Goal: Submit feedback/report problem

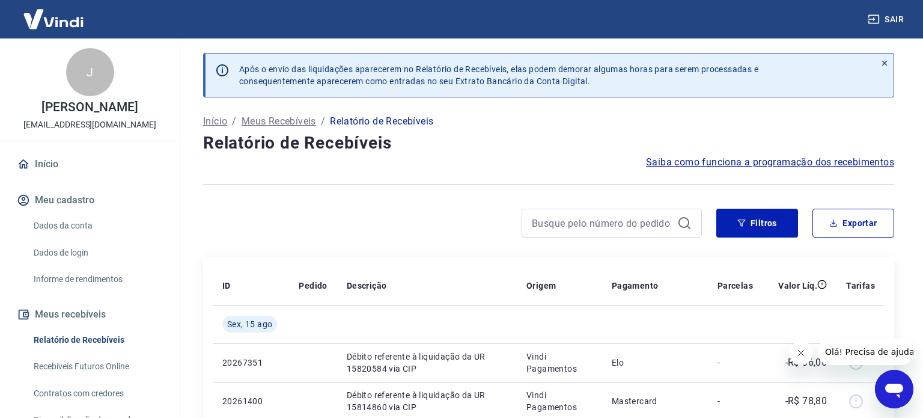
click at [902, 400] on icon "Abrir janela de mensagens" at bounding box center [894, 389] width 22 height 22
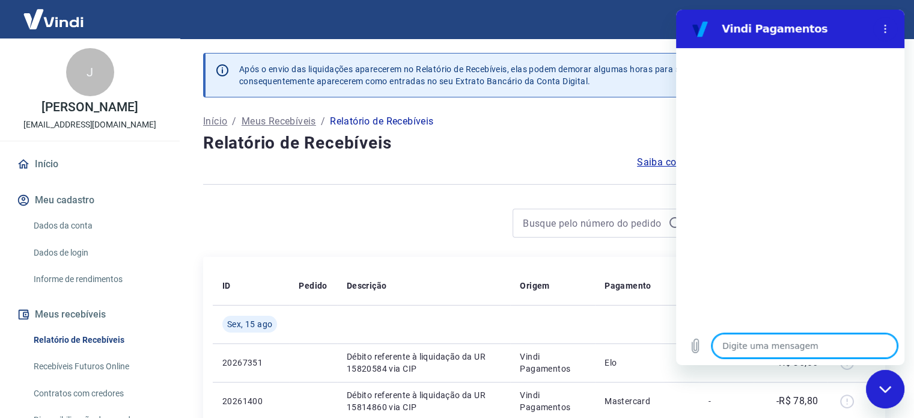
click at [744, 350] on textarea at bounding box center [804, 345] width 185 height 24
type textarea "B"
type textarea "x"
type textarea "Bo"
type textarea "x"
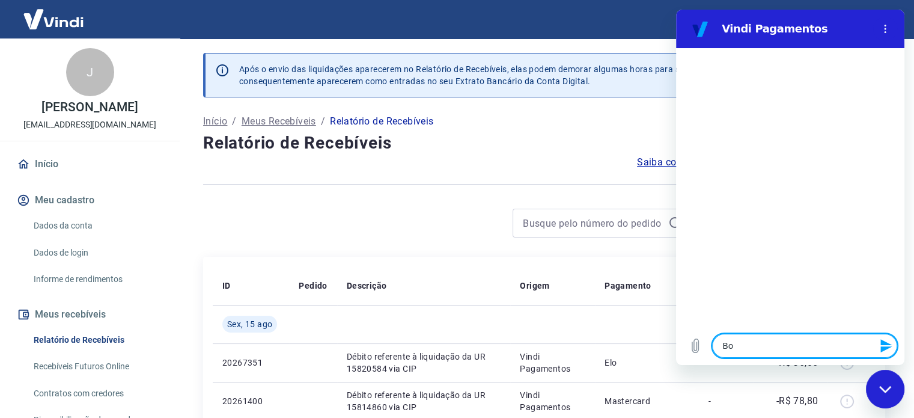
type textarea "Boa"
type textarea "x"
type textarea "Boa"
type textarea "x"
type textarea "Boa t"
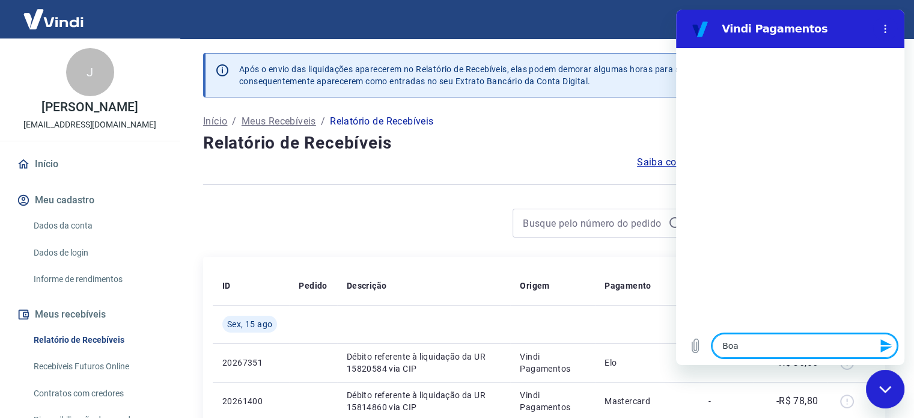
type textarea "x"
type textarea "Boa ta"
type textarea "x"
type textarea "Boa tar"
type textarea "x"
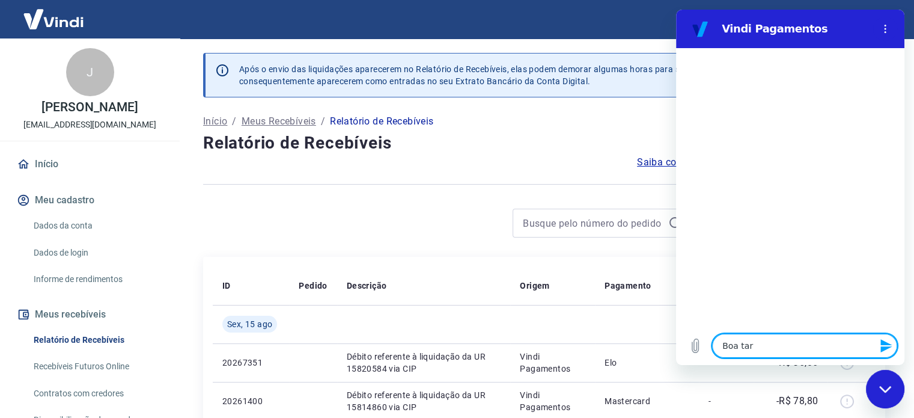
type textarea "Boa tard"
type textarea "x"
type textarea "Boa tarde"
type textarea "x"
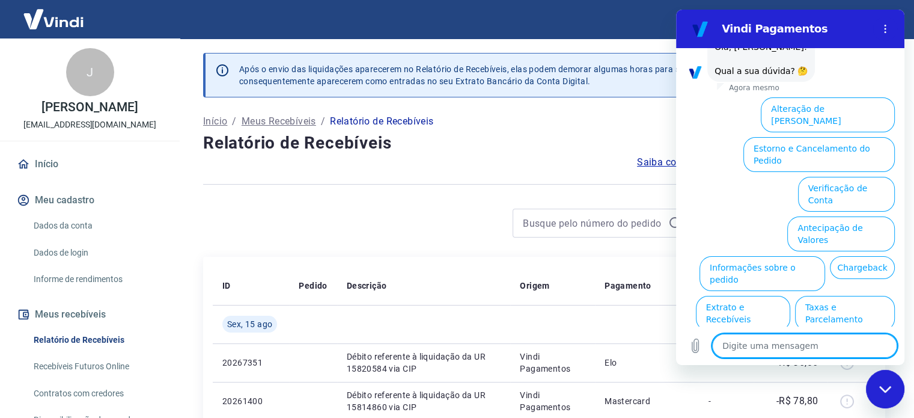
scroll to position [66, 0]
click at [786, 353] on textarea at bounding box center [804, 345] width 185 height 24
type textarea "F"
type textarea "x"
type textarea "Fl"
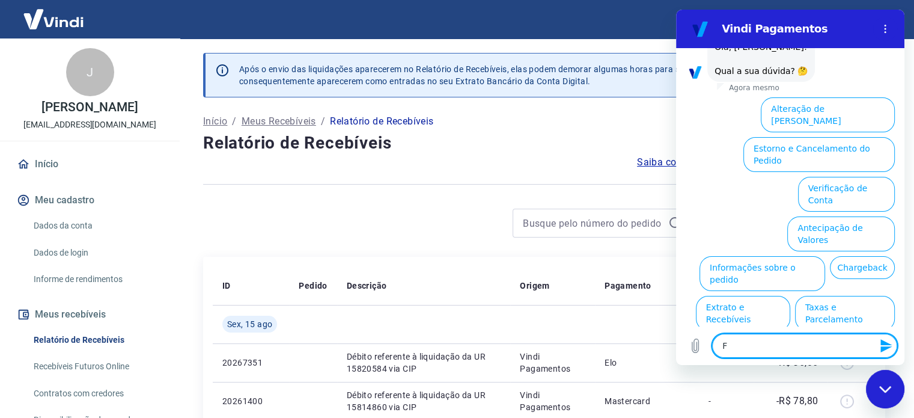
type textarea "x"
type textarea "Fla"
type textarea "x"
type textarea "Fl"
type textarea "x"
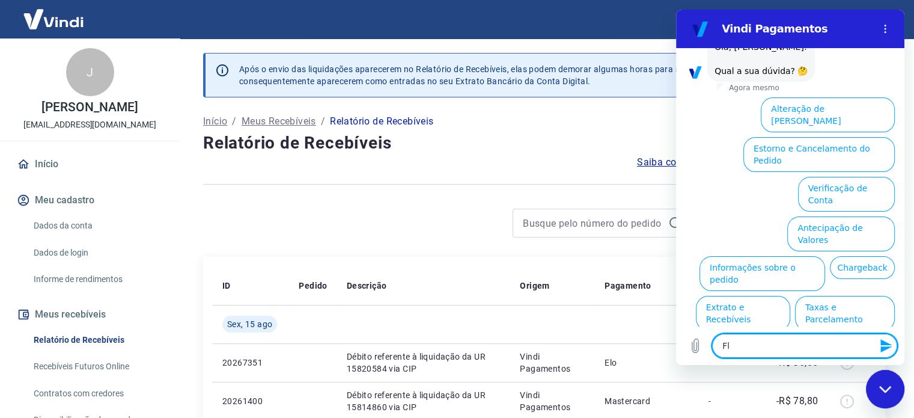
type textarea "F"
type textarea "x"
type textarea "Fa"
type textarea "x"
type textarea "Fal"
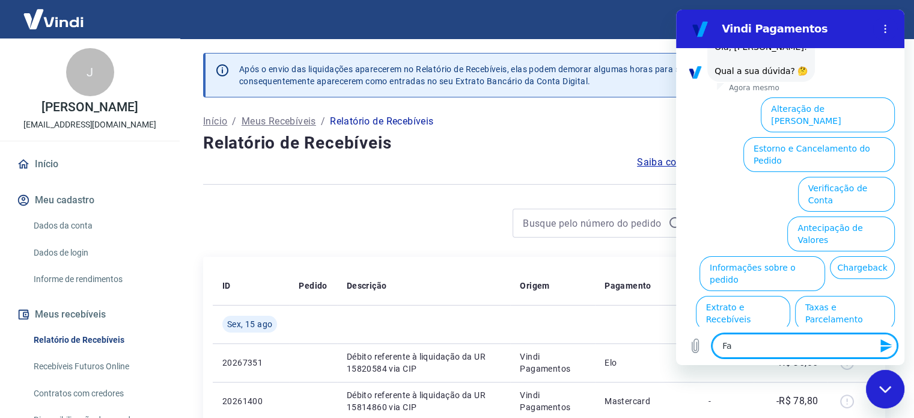
type textarea "x"
type textarea "Fala"
type textarea "x"
type textarea "Falar"
type textarea "x"
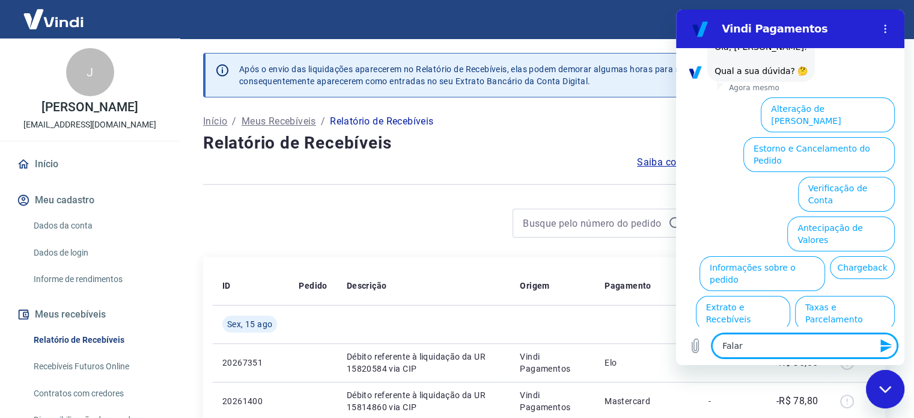
type textarea "Falar"
type textarea "x"
type textarea "Falar c"
type textarea "x"
type textarea "Falar co"
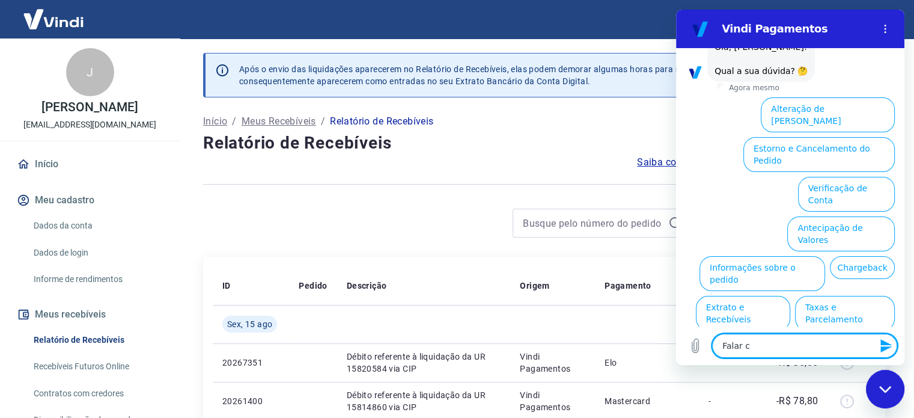
type textarea "x"
type textarea "Falar com"
type textarea "x"
type textarea "Falar com"
type textarea "x"
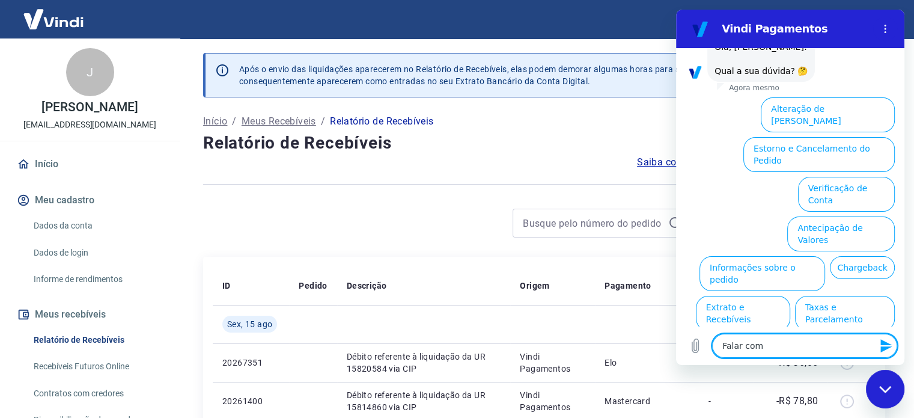
type textarea "Falar com a"
type textarea "x"
type textarea "Falar com at"
type textarea "x"
type textarea "Falar com ate"
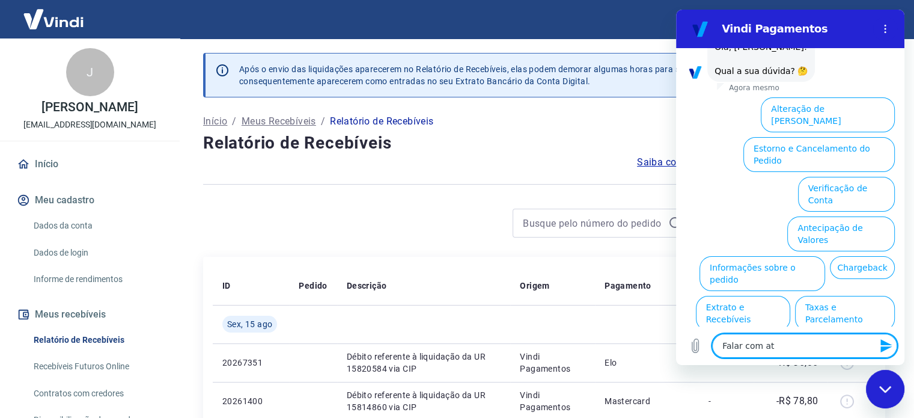
type textarea "x"
type textarea "Falar com [GEOGRAPHIC_DATA]"
type textarea "x"
type textarea "Falar com atend"
type textarea "x"
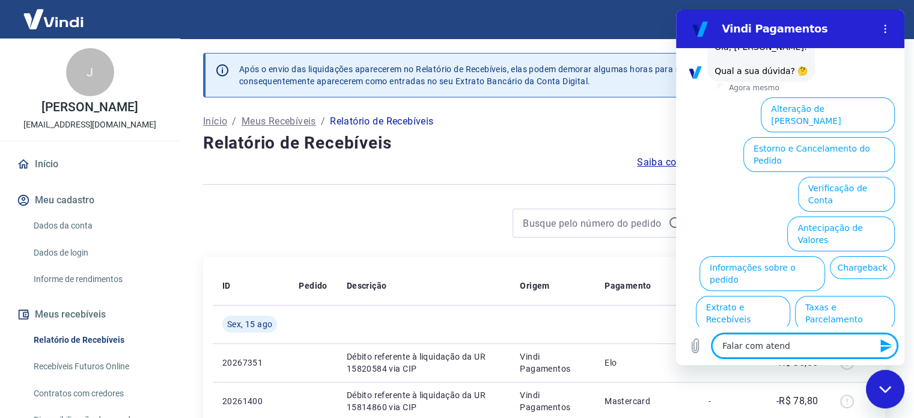
type textarea "Falar com atende"
type textarea "x"
type textarea "Falar com atendet"
type textarea "x"
type textarea "Falar com atende"
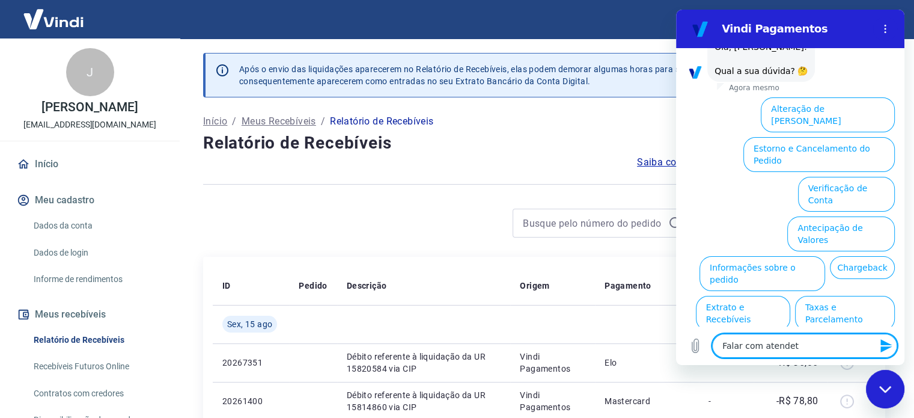
type textarea "x"
type textarea "Falar com atenden"
type textarea "x"
type textarea "Falar com atendent"
type textarea "x"
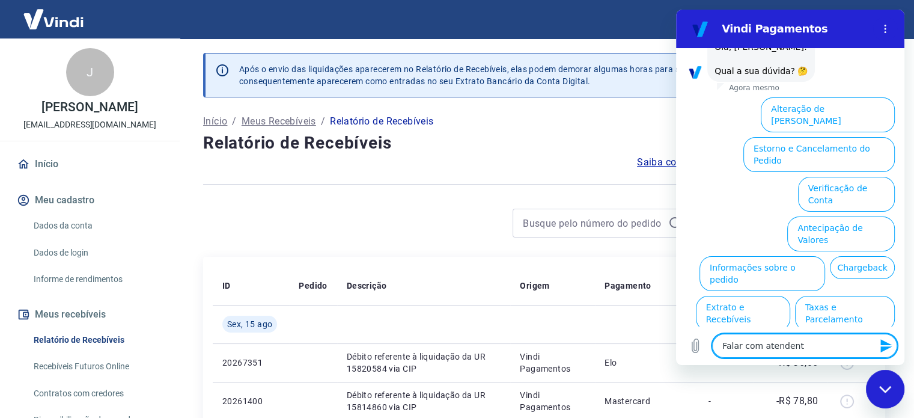
type textarea "Falar com atendente"
type textarea "x"
type textarea "Falar com atendente["
type textarea "x"
type textarea "Falar com atendente"
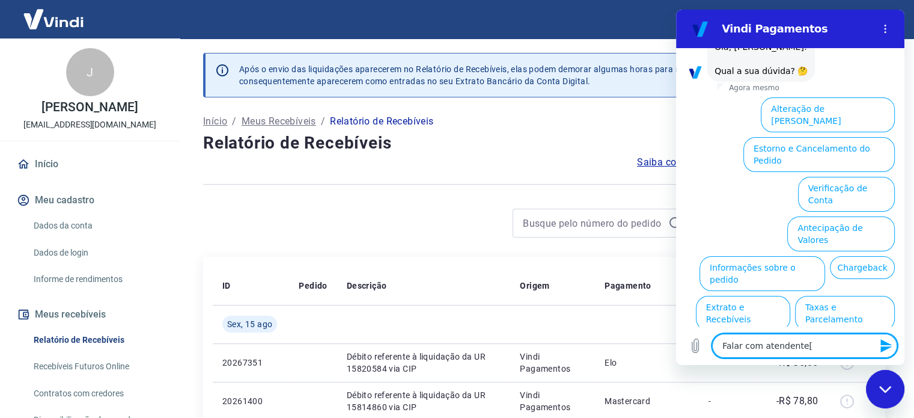
type textarea "x"
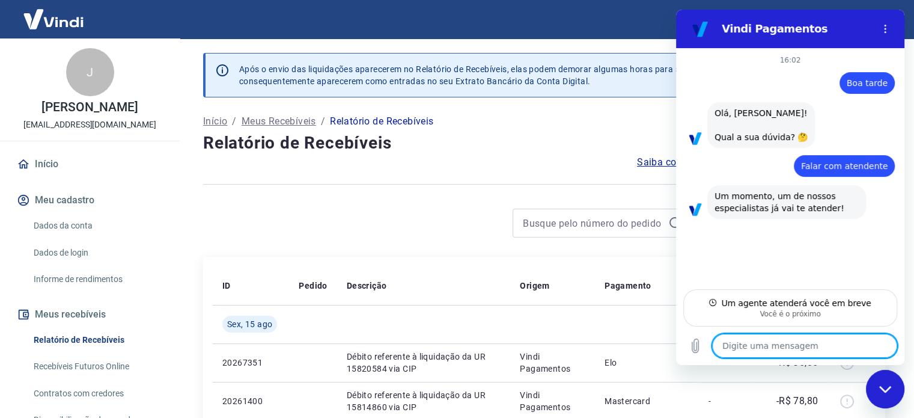
type textarea "x"
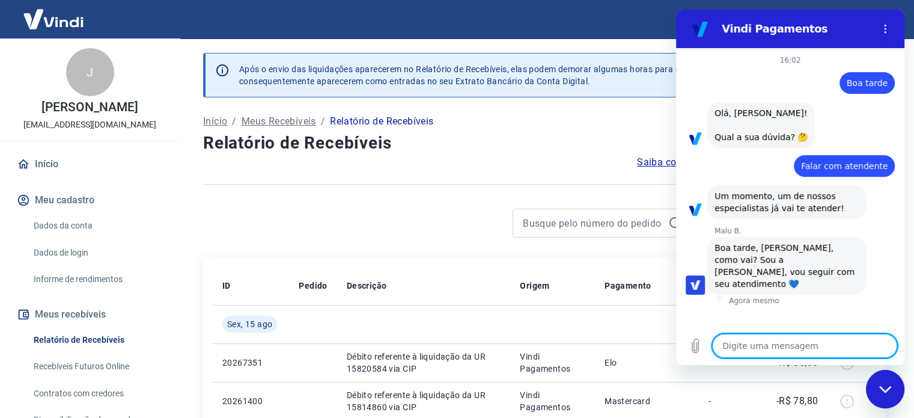
type textarea "B"
type textarea "x"
type textarea "Bo"
type textarea "x"
type textarea "Boa"
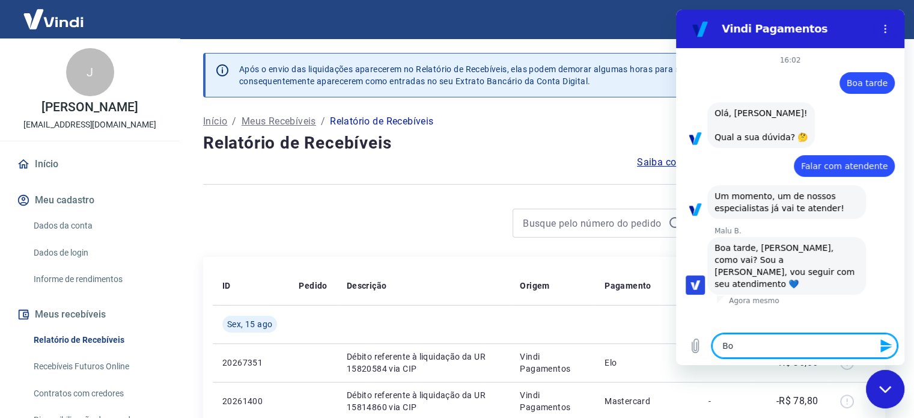
type textarea "x"
type textarea "Boa"
type textarea "x"
type textarea "Boa t"
type textarea "x"
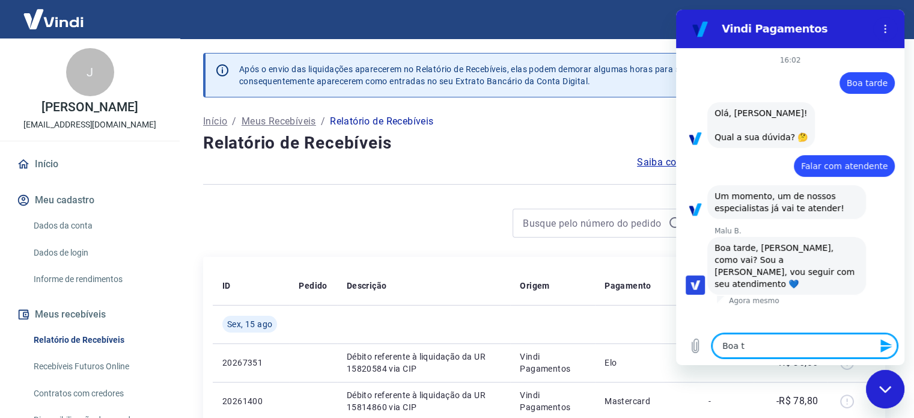
type textarea "Boa ta"
type textarea "x"
type textarea "Boa tar"
type textarea "x"
type textarea "Boa tard"
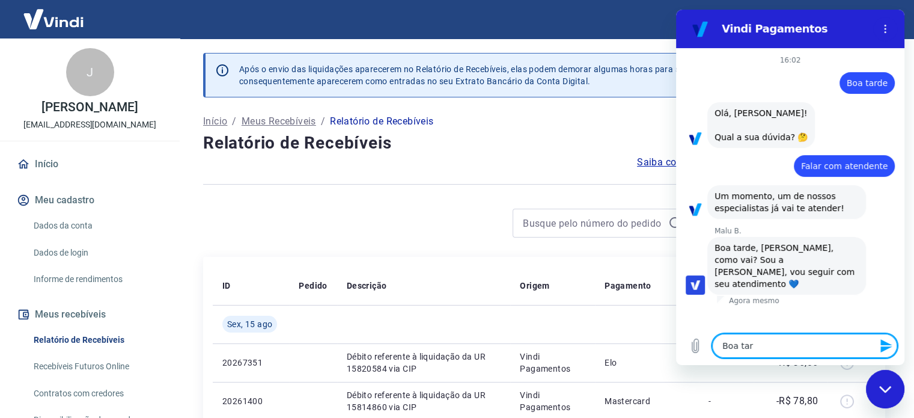
type textarea "x"
type textarea "Boa tarde"
type textarea "x"
type textarea "e"
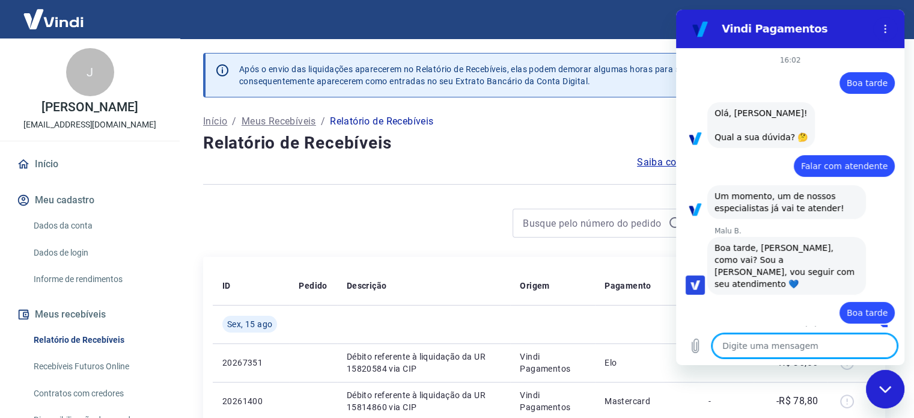
type textarea "x"
type textarea "es"
type textarea "x"
type textarea "est"
type textarea "x"
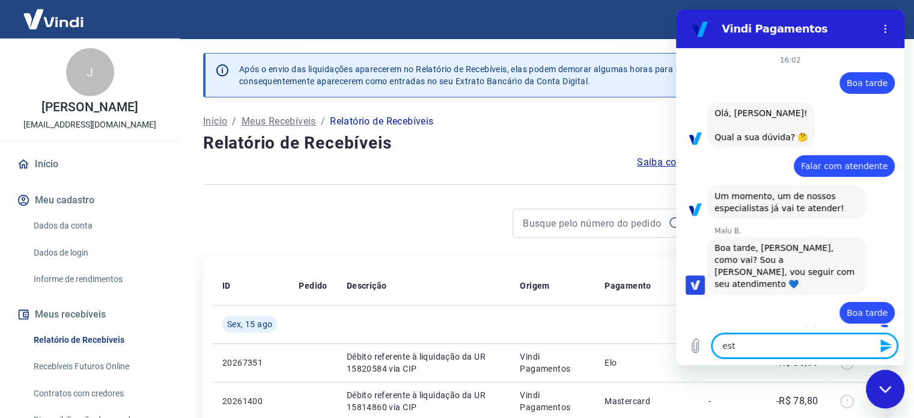
type textarea "esto"
type textarea "x"
type textarea "estou"
type textarea "x"
type textarea "estou"
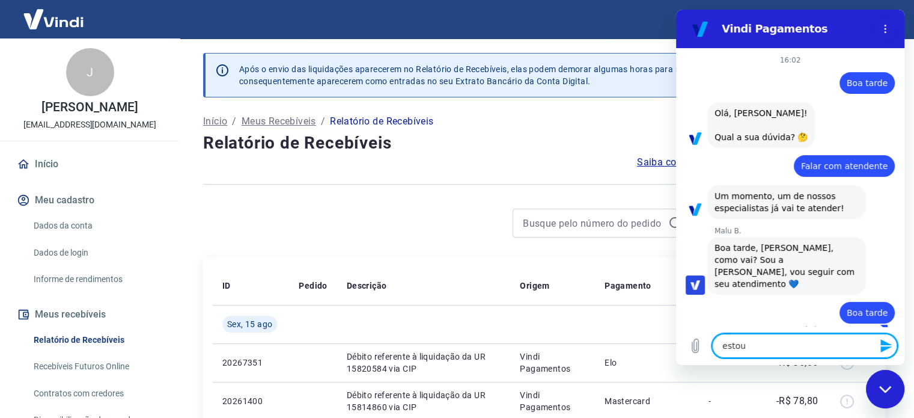
type textarea "x"
type textarea "estou"
type textarea "x"
type textarea "esto"
type textarea "x"
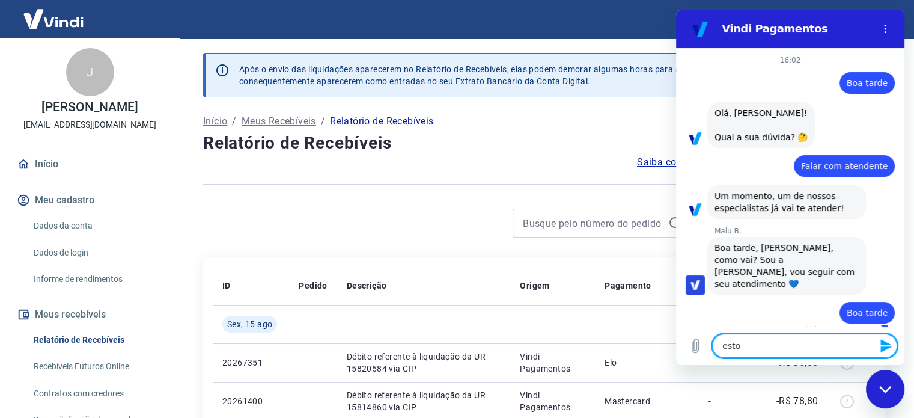
type textarea "est"
type textarea "x"
type textarea "es"
type textarea "x"
type textarea "e"
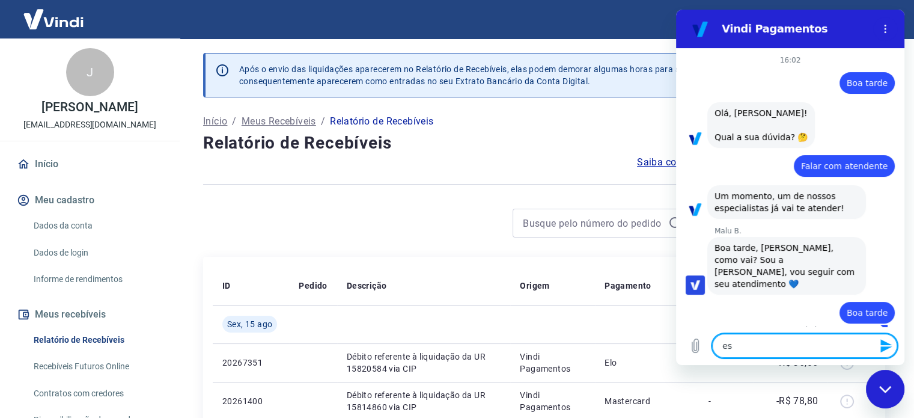
type textarea "x"
type textarea "h"
type textarea "x"
type textarea "ho"
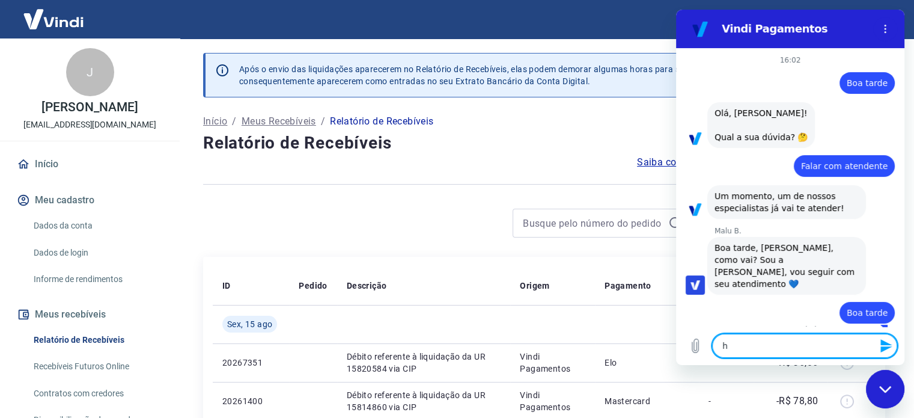
type textarea "x"
type textarea "hoj"
type textarea "x"
type textarea "hoje"
type textarea "x"
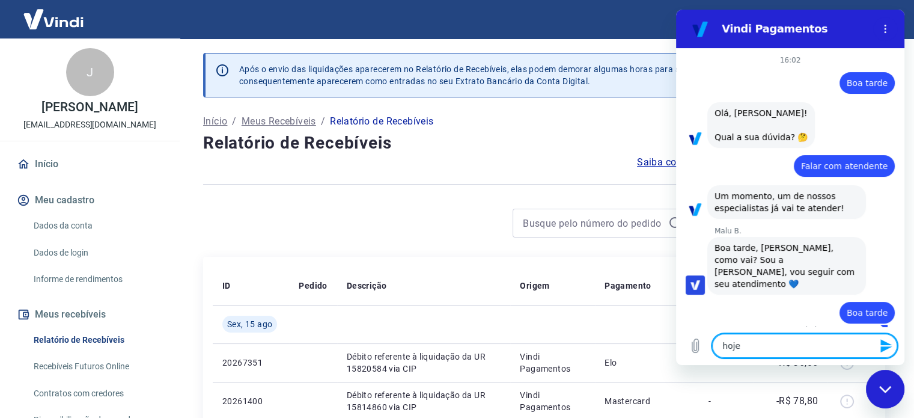
type textarea "hoje"
type textarea "x"
type textarea "hoje e"
type textarea "x"
type textarea "hoje eu"
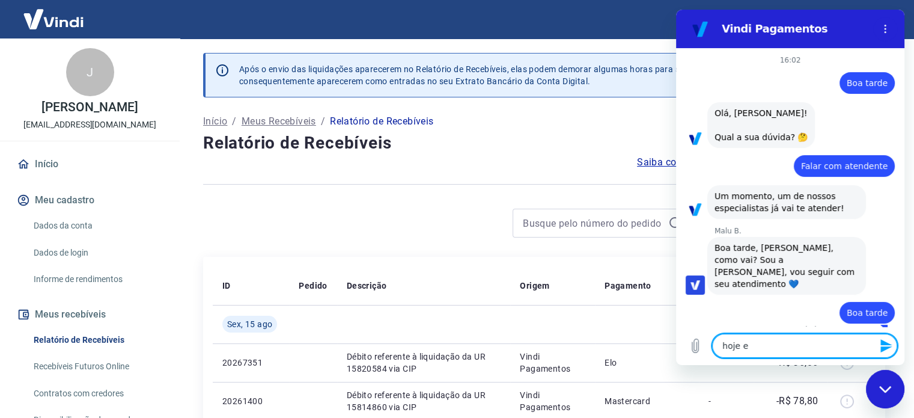
type textarea "x"
type textarea "hoje eu"
type textarea "x"
type textarea "hoje eu e"
type textarea "x"
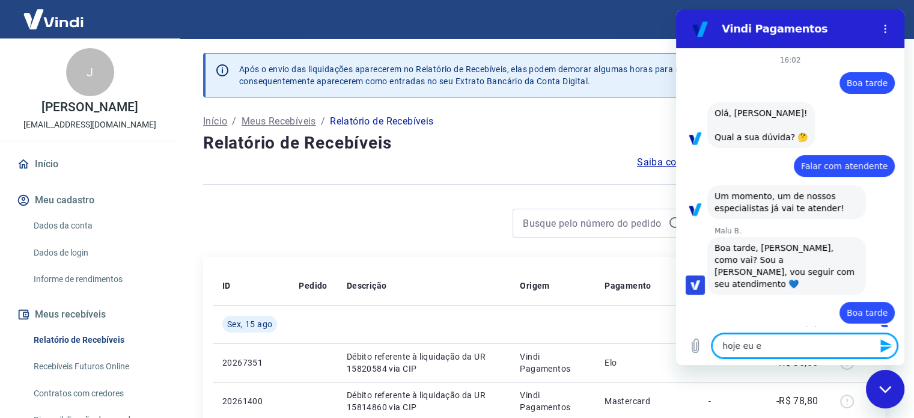
type textarea "hoje eu ef"
type textarea "x"
type textarea "hoje eu efe"
type textarea "x"
type textarea "hoje eu efet"
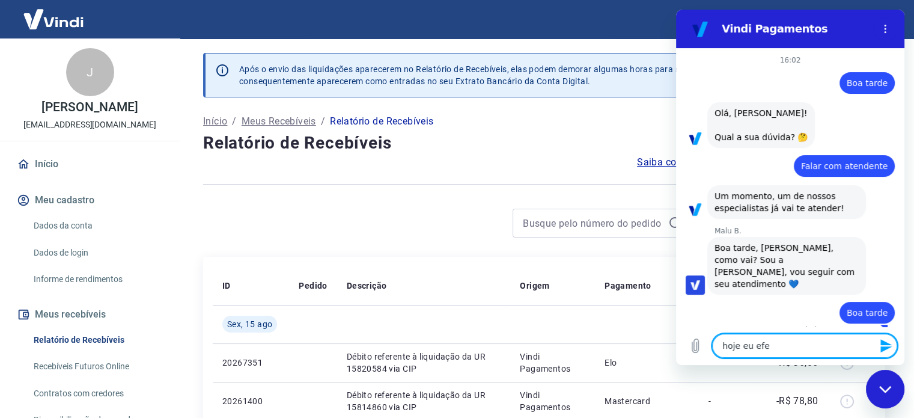
type textarea "x"
type textarea "hoje eu efetu"
type textarea "x"
type textarea "hoje eu efetue"
type textarea "x"
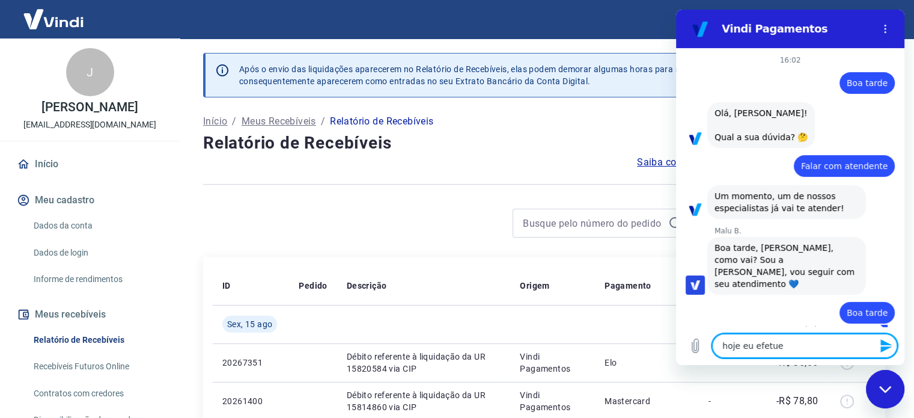
type textarea "hoje eu efetuei"
type textarea "x"
type textarea "hoje eu efetuei"
type textarea "x"
type textarea "hoje eu efetuei u"
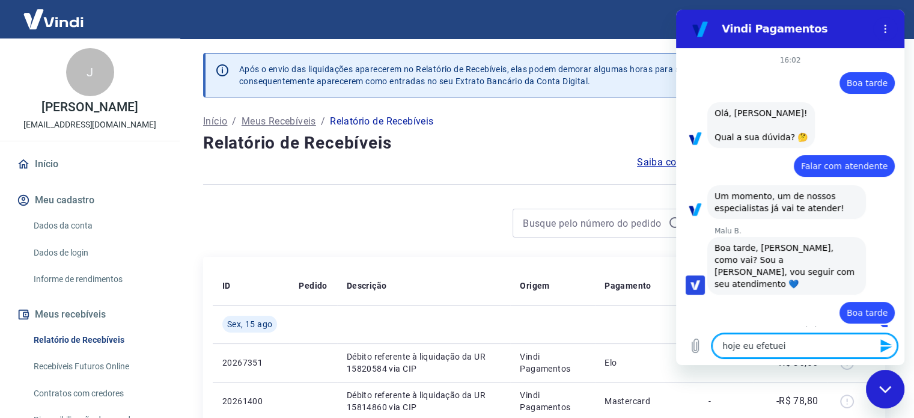
type textarea "x"
type textarea "hoje eu efetuei um"
type textarea "x"
type textarea "hoje eu efetuei um"
type textarea "x"
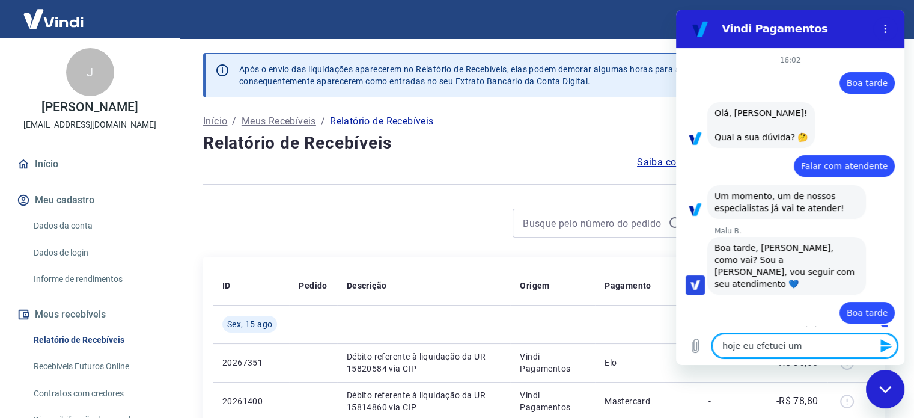
type textarea "hoje eu efetuei um s"
type textarea "x"
type textarea "hoje eu efetuei um sa"
type textarea "x"
type textarea "hoje eu efetuei um saq"
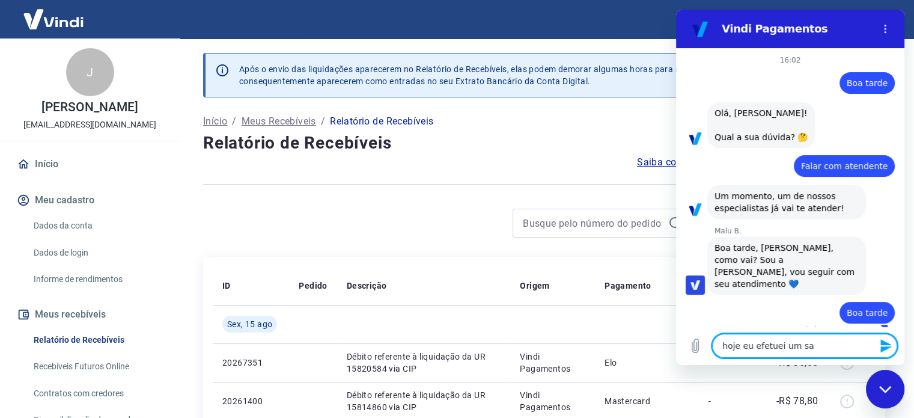
type textarea "x"
type textarea "hoje eu efetuei um saqu"
type textarea "x"
type textarea "hoje eu efetuei um saque"
type textarea "x"
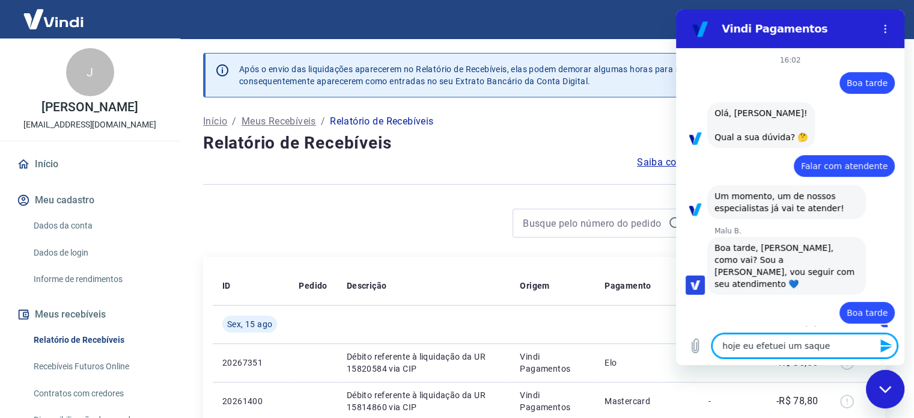
type textarea "hoje eu efetuei um saque"
type textarea "x"
type textarea "hoje eu efetuei um saque e"
type textarea "x"
type textarea "hoje eu efetuei um saque e"
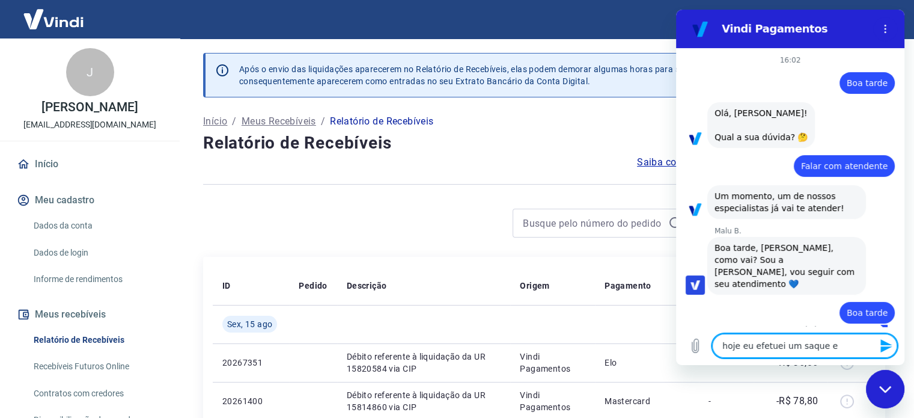
type textarea "x"
type textarea "hoje eu efetuei um saque e e"
type textarea "x"
type textarea "hoje eu efetuei um saque e es"
type textarea "x"
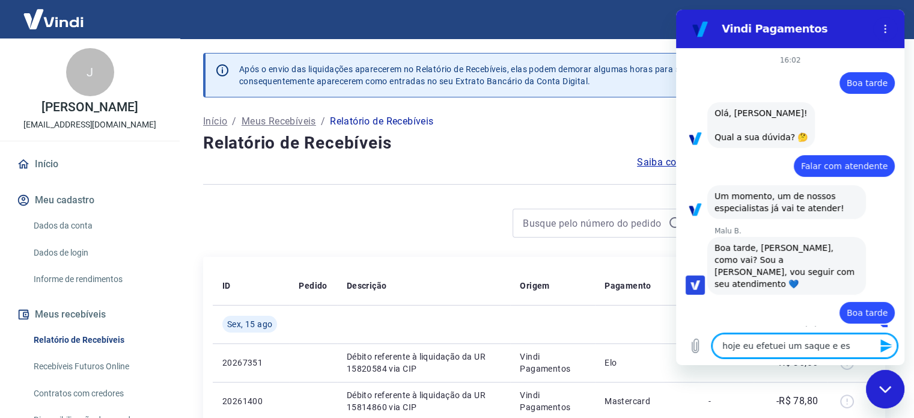
type textarea "hoje eu efetuei um saque e est"
type textarea "x"
type textarea "hoje eu efetuei um saque e esto"
type textarea "x"
type textarea "hoje eu efetuei um saque e estou"
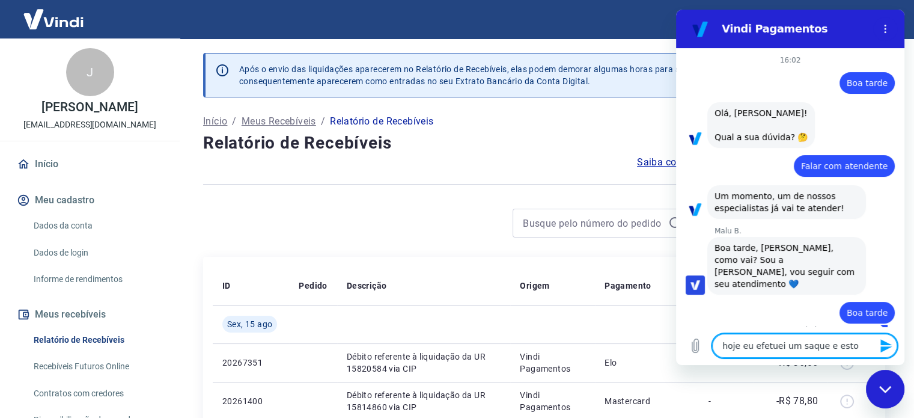
type textarea "x"
type textarea "hoje eu efetuei um saque e estou"
type textarea "x"
type textarea "hoje eu efetuei um saque e estou f"
type textarea "x"
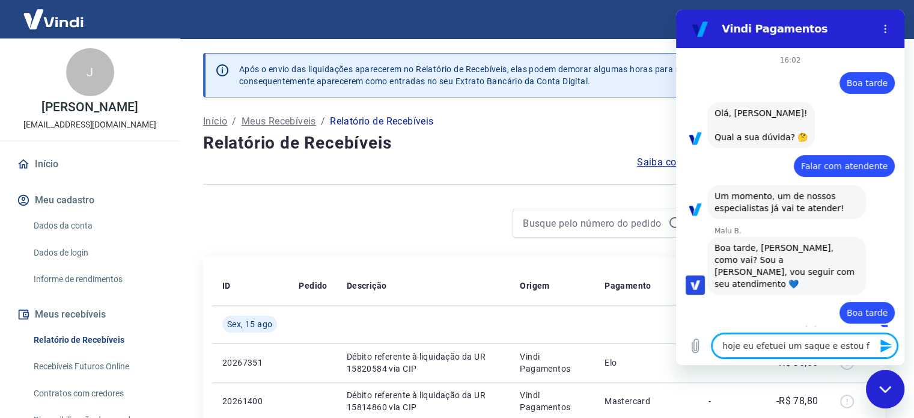
type textarea "hoje eu efetuei um saque e estou fa"
type textarea "x"
type textarea "hoje eu efetuei um saque e estou faz"
type textarea "x"
type textarea "hoje eu efetuei um saque e estou faze"
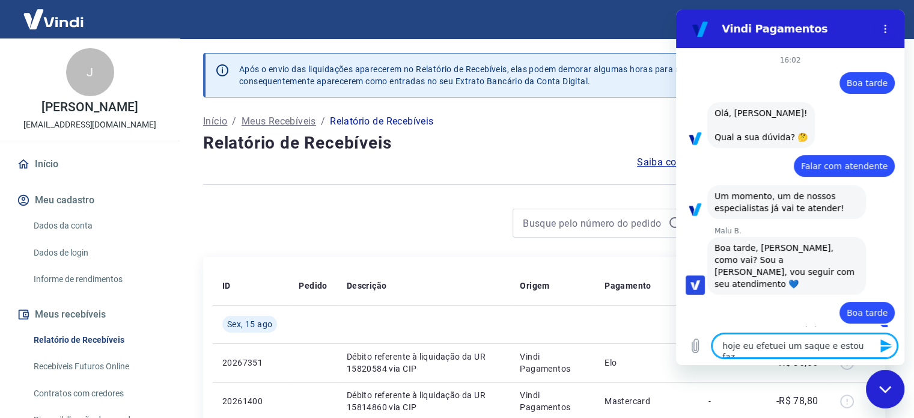
type textarea "x"
type textarea "hoje eu efetuei um saque e estou fazen"
type textarea "x"
type textarea "hoje eu efetuei um saque e estou fazend"
type textarea "x"
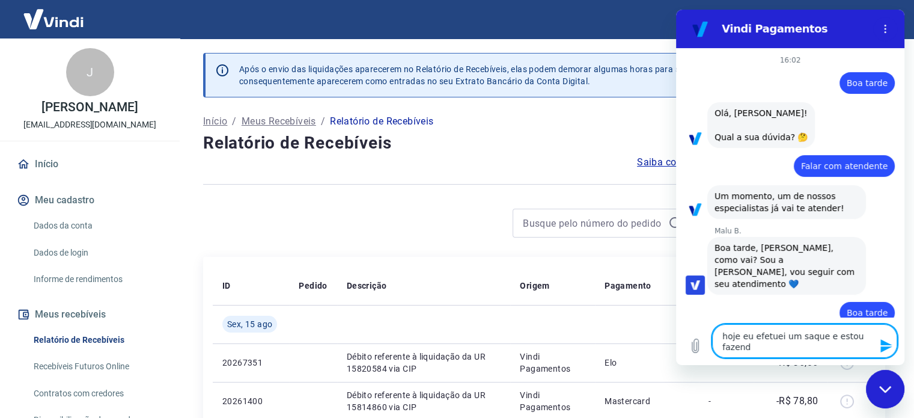
type textarea "hoje eu efetuei um saque e estou fazendo"
type textarea "x"
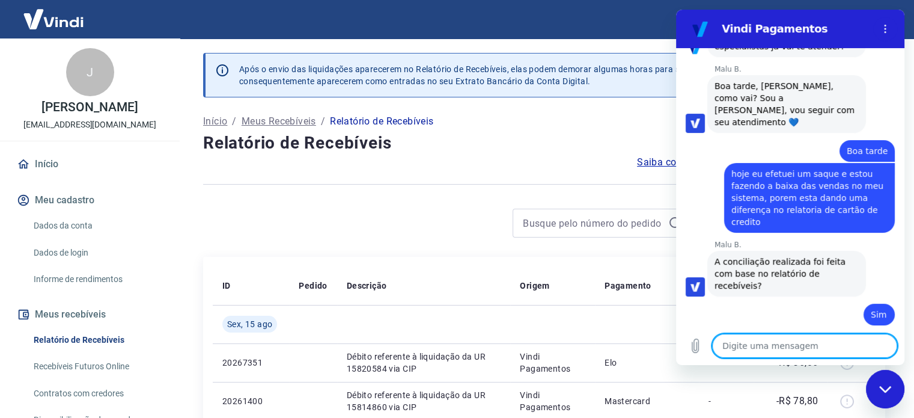
scroll to position [214, 0]
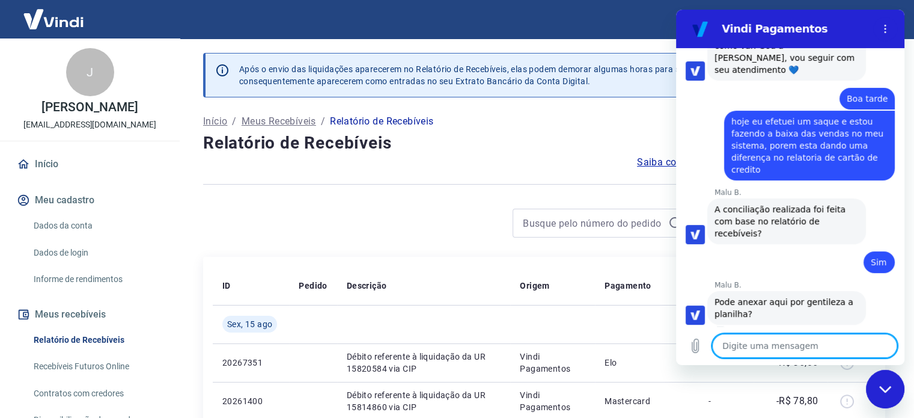
click at [543, 155] on div "Saiba como funciona a programação dos recebimentos" at bounding box center [544, 162] width 682 height 14
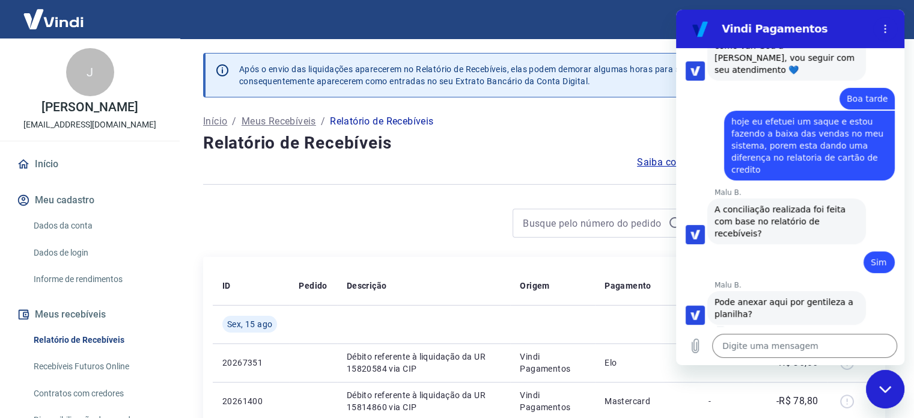
click at [404, 123] on p "Relatório de Recebíveis" at bounding box center [381, 121] width 103 height 14
click at [698, 346] on icon "Carregar arquivo" at bounding box center [695, 346] width 7 height 14
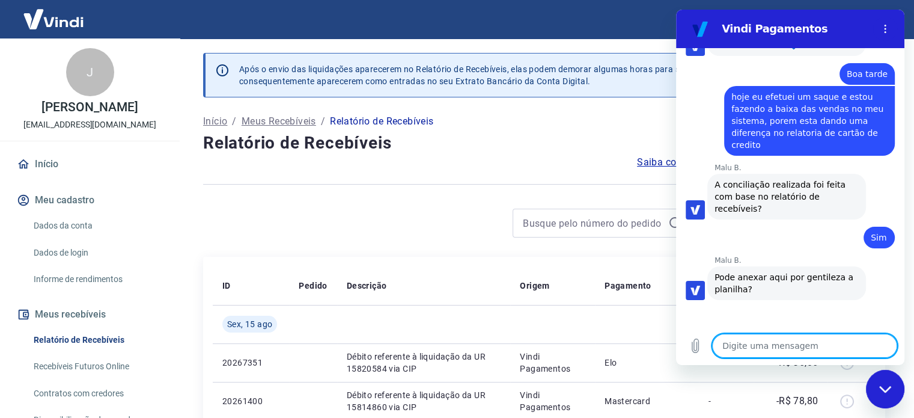
scroll to position [248, 0]
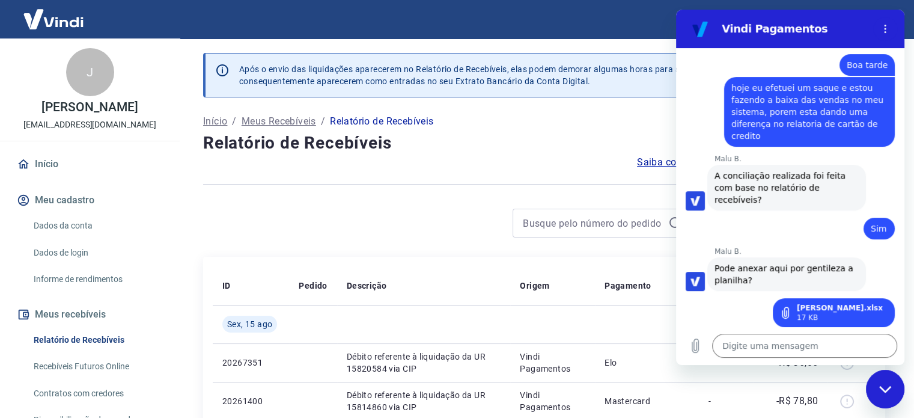
click at [385, 198] on div at bounding box center [544, 183] width 682 height 29
drag, startPoint x: 500, startPoint y: 203, endPoint x: 668, endPoint y: 103, distance: 195.6
click at [875, 386] on div "Fechar janela de mensagens" at bounding box center [885, 389] width 36 height 36
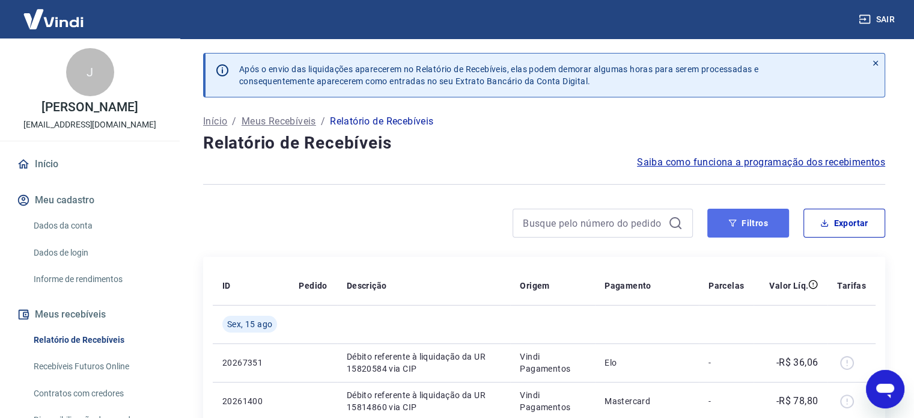
click at [767, 212] on button "Filtros" at bounding box center [748, 222] width 82 height 29
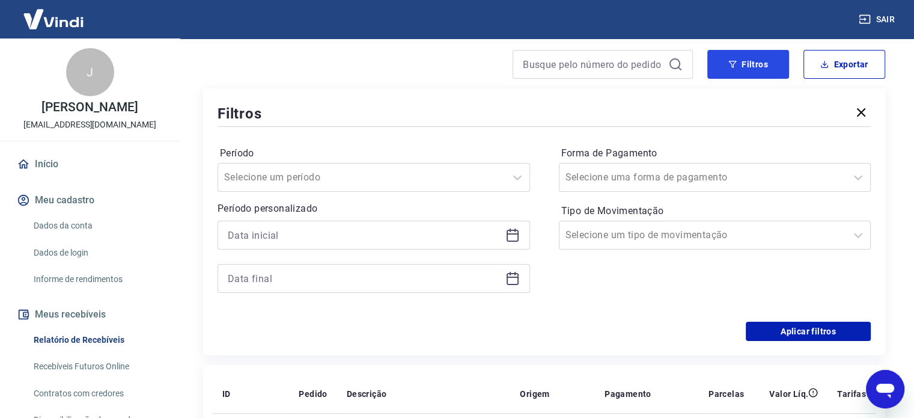
scroll to position [180, 0]
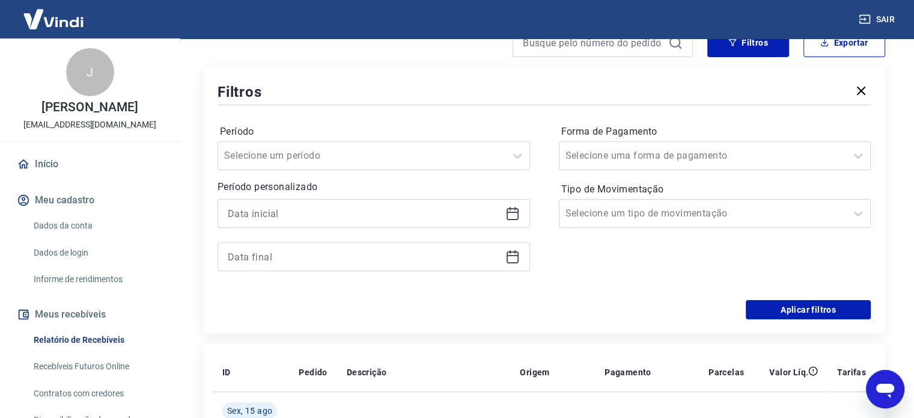
click at [512, 214] on icon at bounding box center [512, 213] width 14 height 14
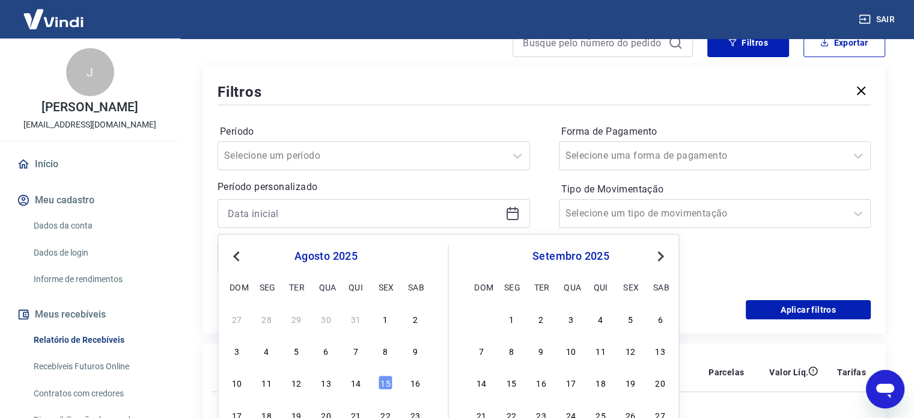
click at [233, 252] on button "Previous Month" at bounding box center [236, 256] width 14 height 14
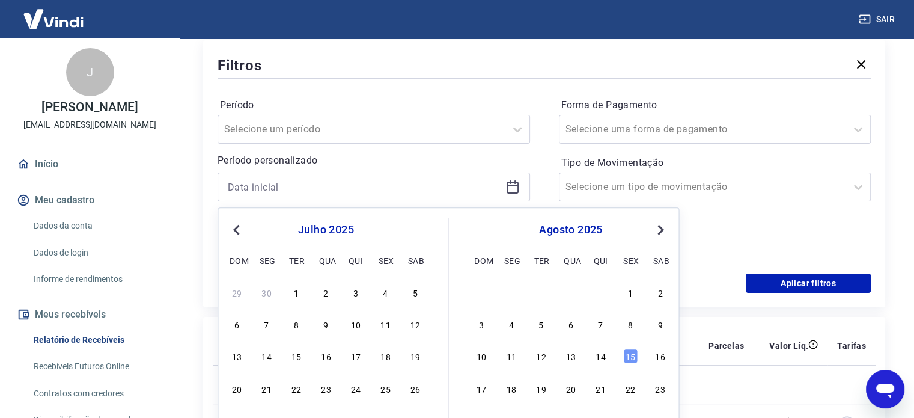
scroll to position [361, 0]
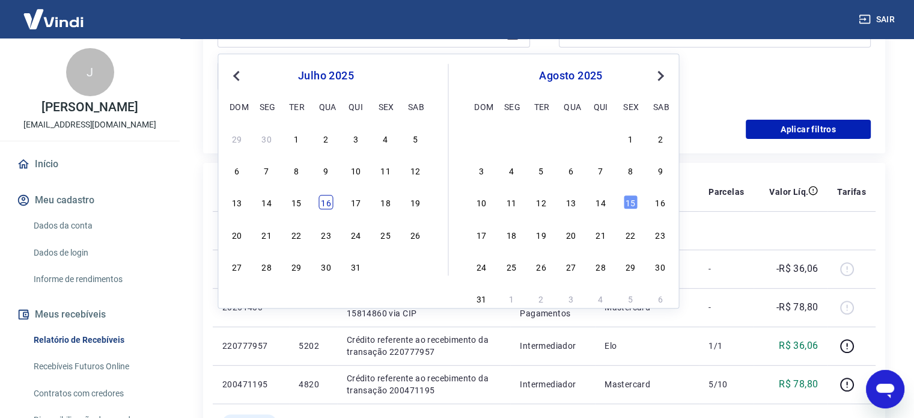
click at [323, 201] on div "16" at bounding box center [325, 202] width 14 height 14
click at [323, 201] on th "Pedido" at bounding box center [312, 191] width 47 height 38
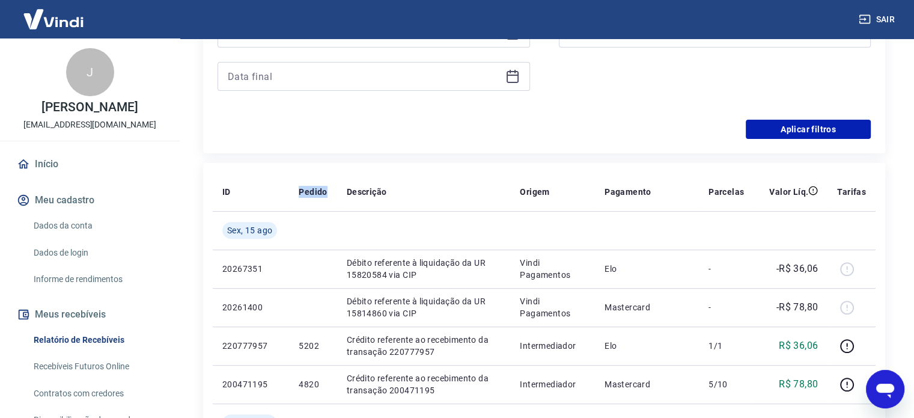
click at [323, 201] on th "Pedido" at bounding box center [312, 191] width 47 height 38
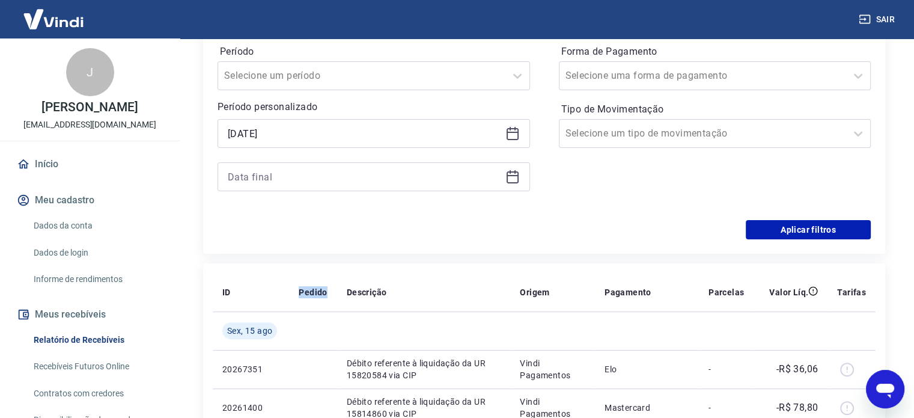
scroll to position [240, 0]
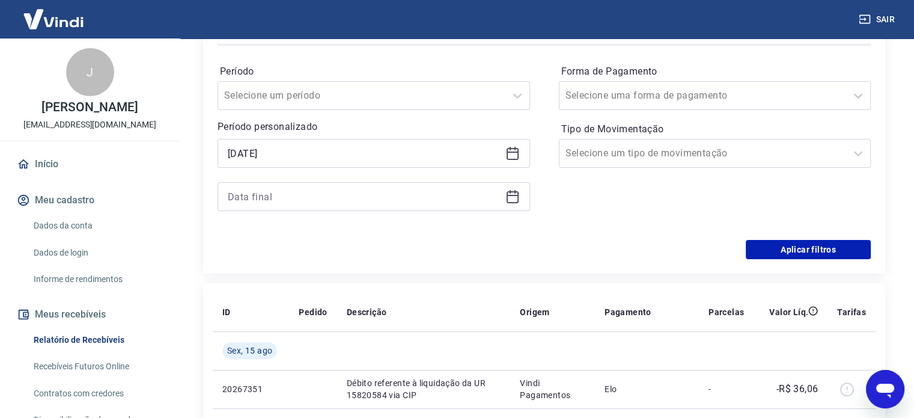
click at [515, 196] on icon at bounding box center [512, 196] width 14 height 14
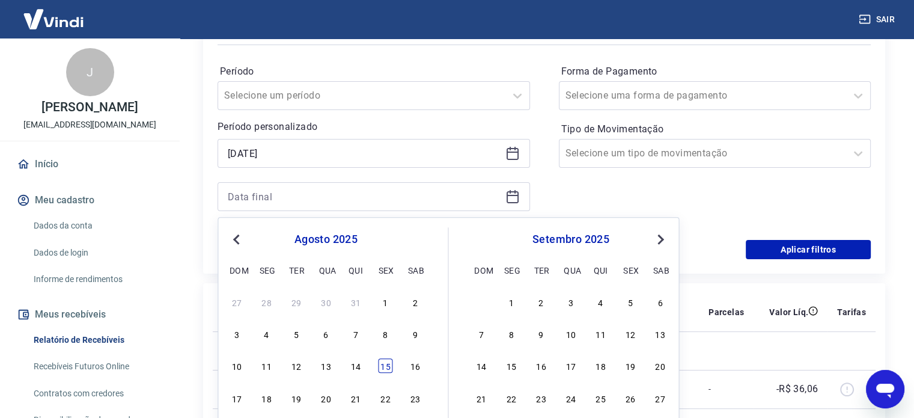
click at [385, 364] on div "15" at bounding box center [385, 366] width 14 height 14
click at [385, 364] on td at bounding box center [423, 350] width 173 height 38
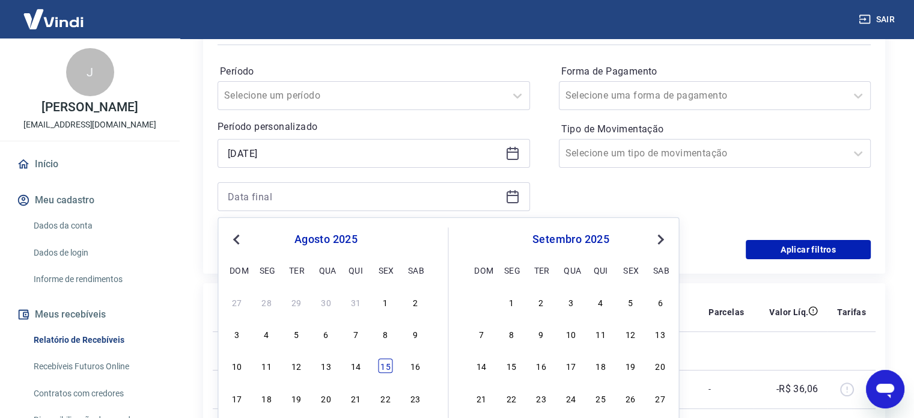
click at [385, 364] on td at bounding box center [423, 350] width 173 height 38
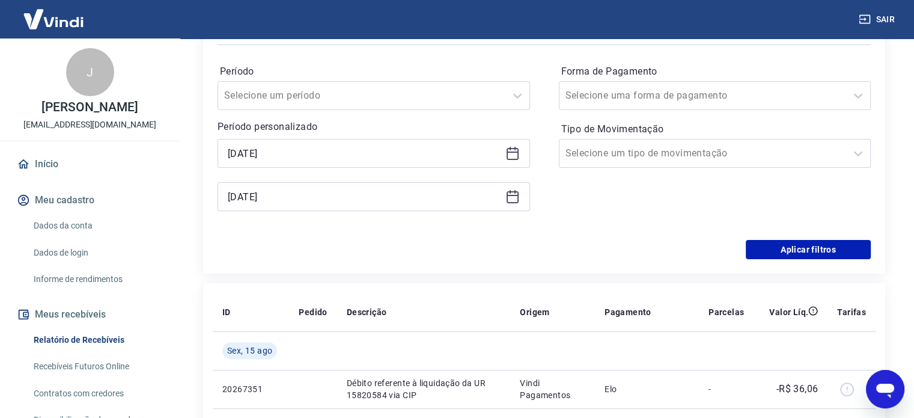
click at [385, 364] on td at bounding box center [423, 350] width 173 height 38
click at [767, 100] on div at bounding box center [702, 95] width 275 height 17
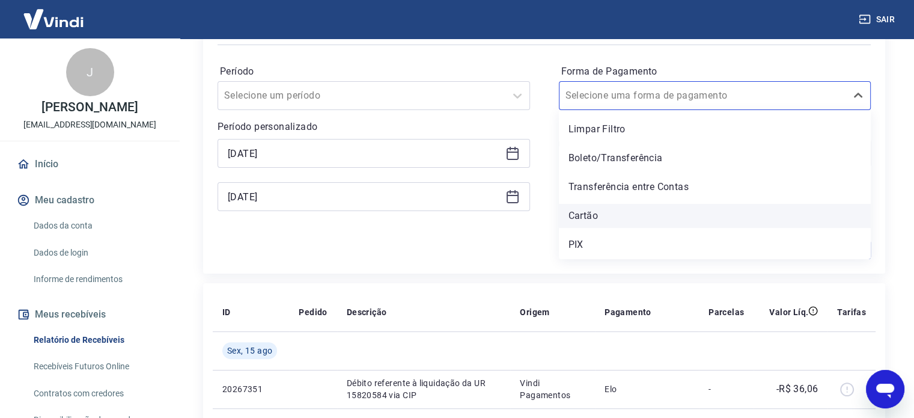
click at [590, 218] on div "Cartão" at bounding box center [715, 216] width 312 height 24
click at [573, 213] on div "Forma de Pagamento option Transferência entre Contas focused, 3 of 5. 5 results…" at bounding box center [715, 143] width 312 height 163
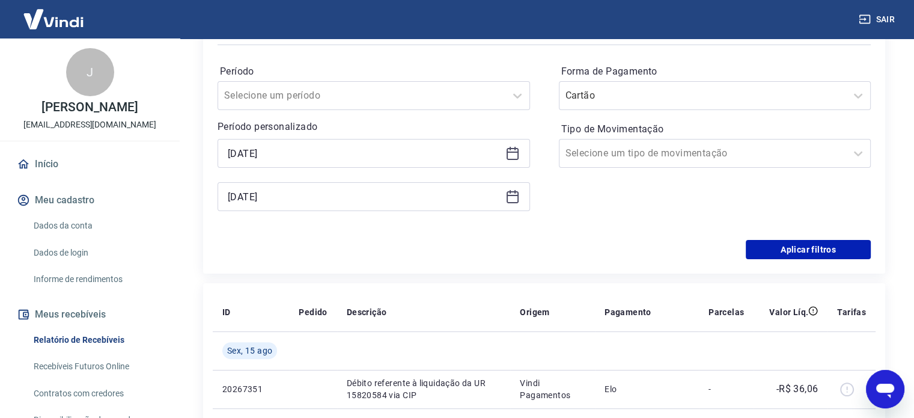
click at [573, 213] on div "Forma de Pagamento Cartão Tipo de Movimentação Selecione um tipo de movimentação" at bounding box center [715, 143] width 312 height 163
click at [790, 245] on button "Aplicar filtros" at bounding box center [808, 249] width 125 height 19
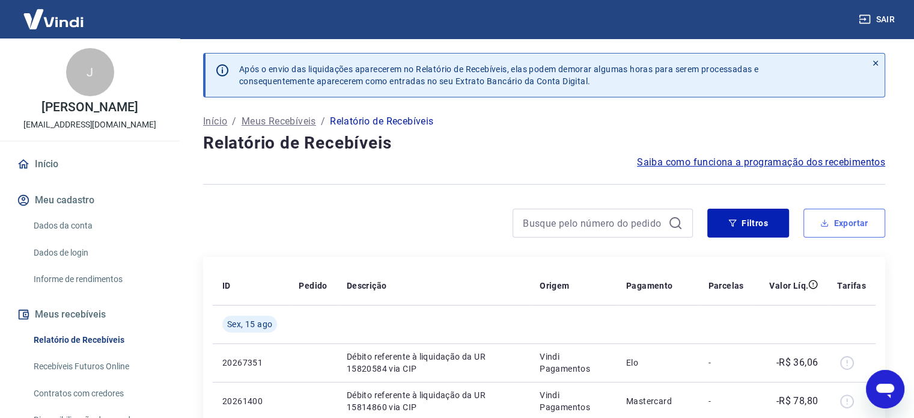
click at [832, 224] on button "Exportar" at bounding box center [844, 222] width 82 height 29
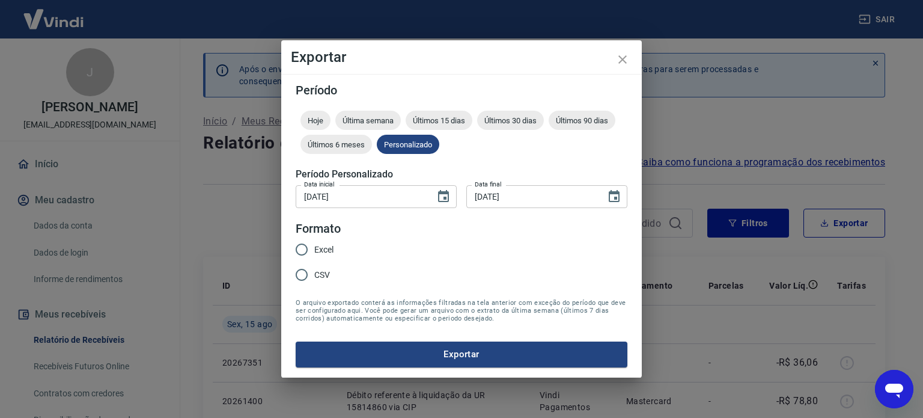
drag, startPoint x: 311, startPoint y: 237, endPoint x: 308, endPoint y: 243, distance: 6.7
click at [310, 237] on input "Excel" at bounding box center [301, 249] width 25 height 25
click at [455, 345] on button "Exportar" at bounding box center [462, 353] width 332 height 25
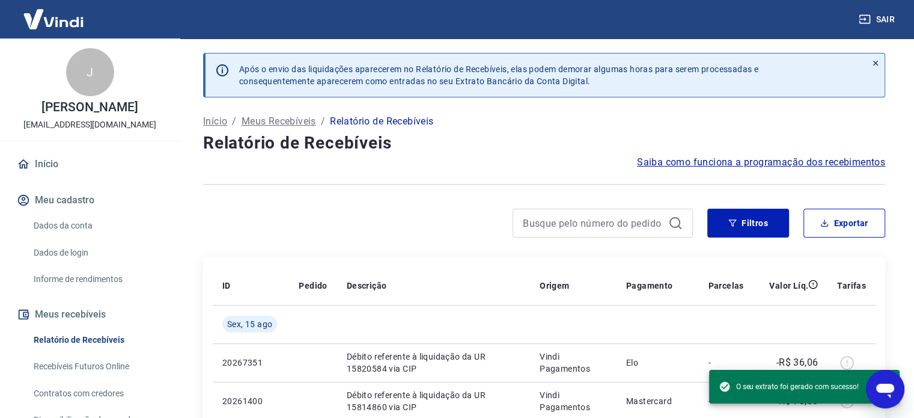
click at [886, 392] on icon "Abrir janela de mensagens" at bounding box center [885, 389] width 22 height 22
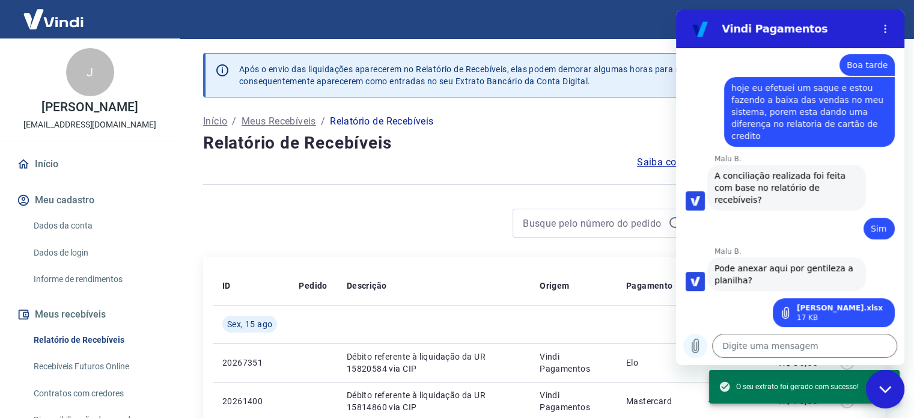
click at [699, 345] on icon "Carregar arquivo" at bounding box center [695, 345] width 14 height 14
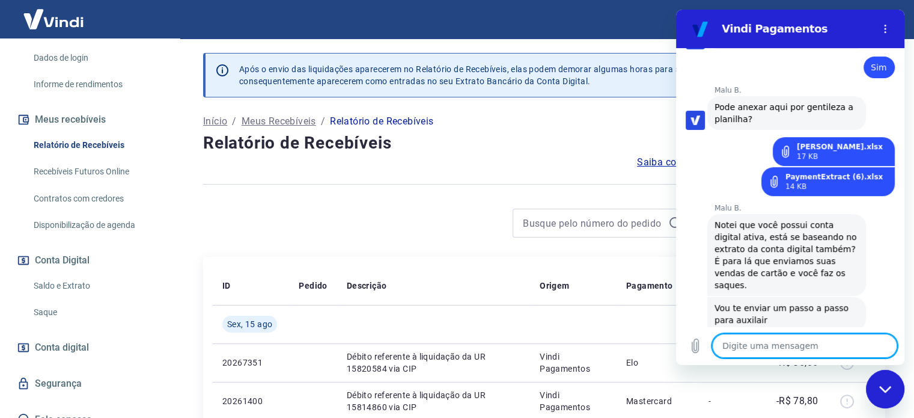
scroll to position [221, 0]
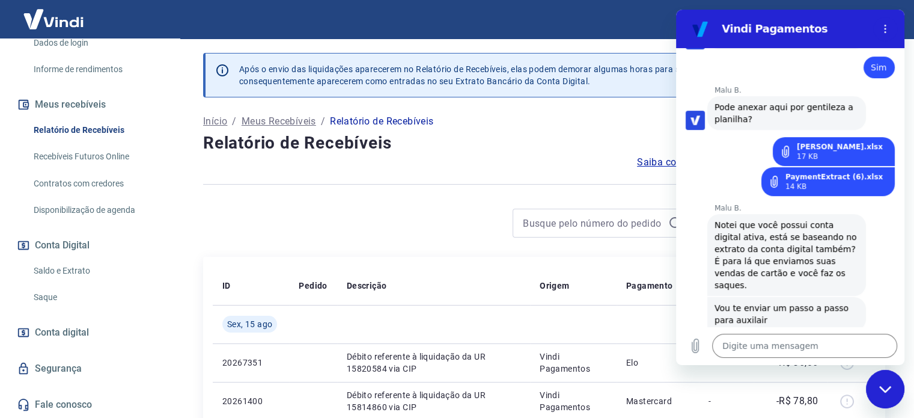
click at [85, 266] on link "Saldo e Extrato" at bounding box center [97, 270] width 136 height 25
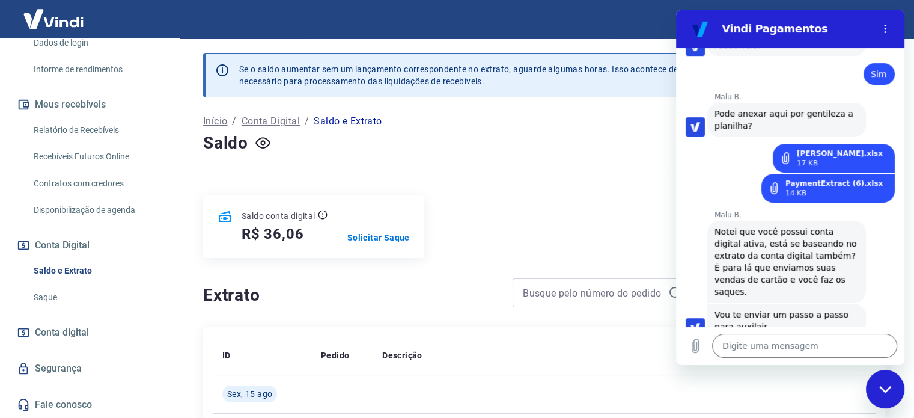
click at [49, 296] on link "Saque" at bounding box center [97, 297] width 136 height 25
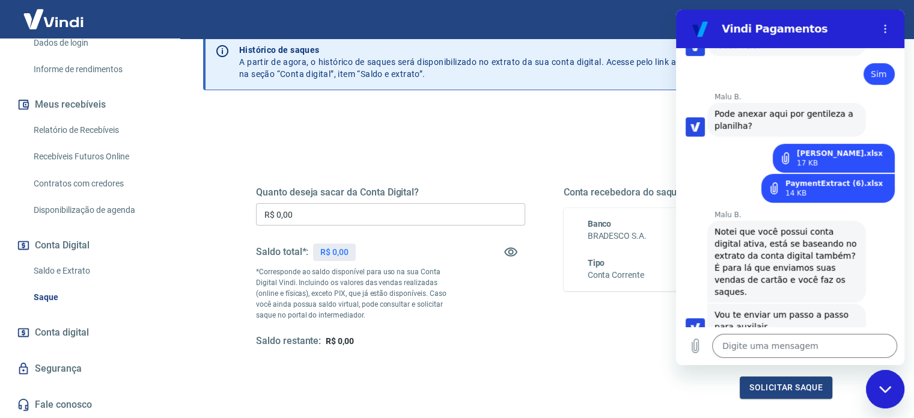
scroll to position [175, 0]
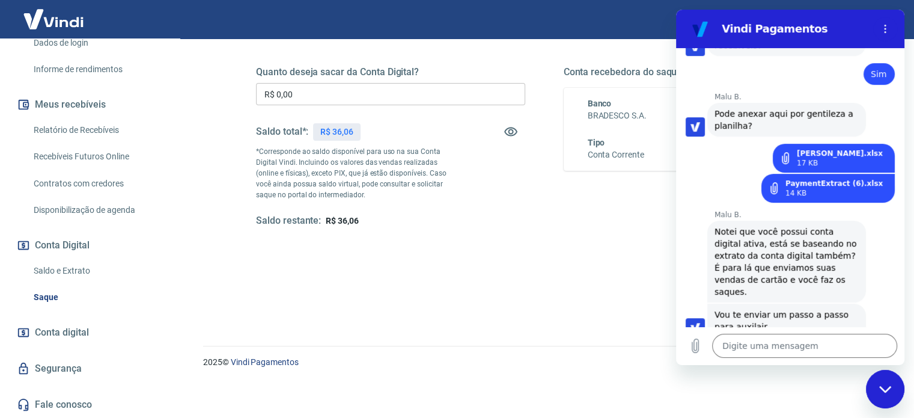
click at [67, 333] on span "Conta digital" at bounding box center [62, 332] width 54 height 17
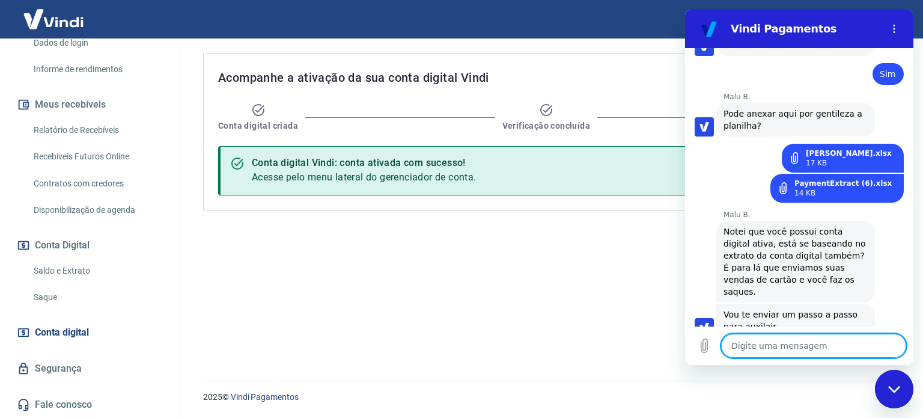
click at [808, 350] on textarea at bounding box center [813, 345] width 185 height 24
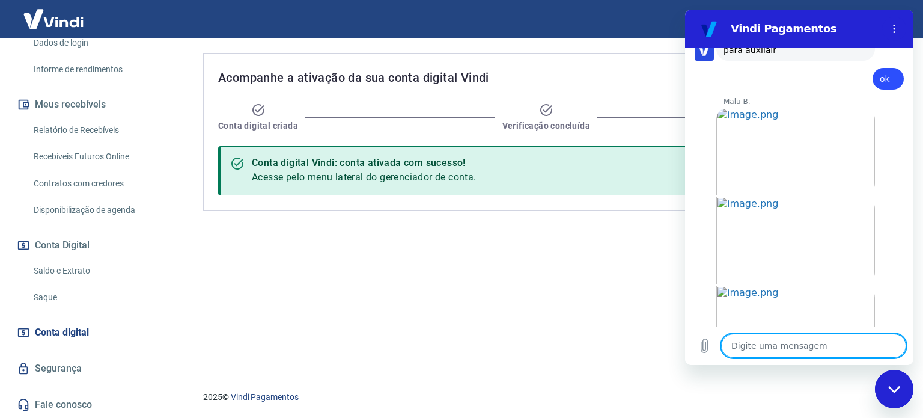
scroll to position [693, 0]
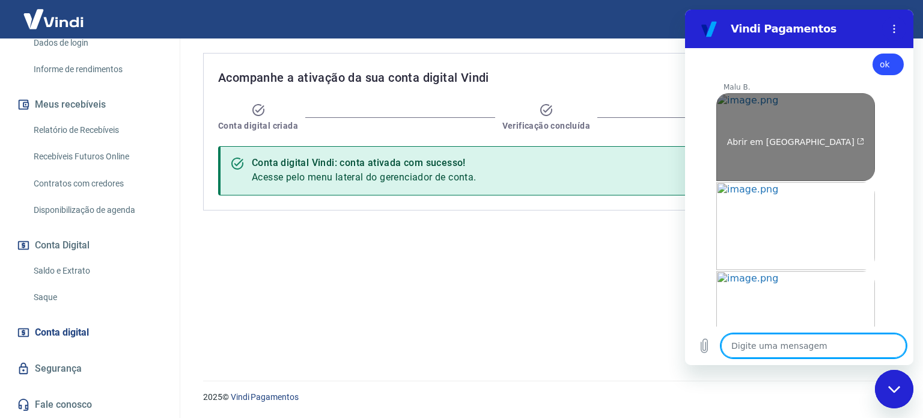
click at [782, 137] on span "Abrir em [GEOGRAPHIC_DATA]" at bounding box center [796, 142] width 138 height 10
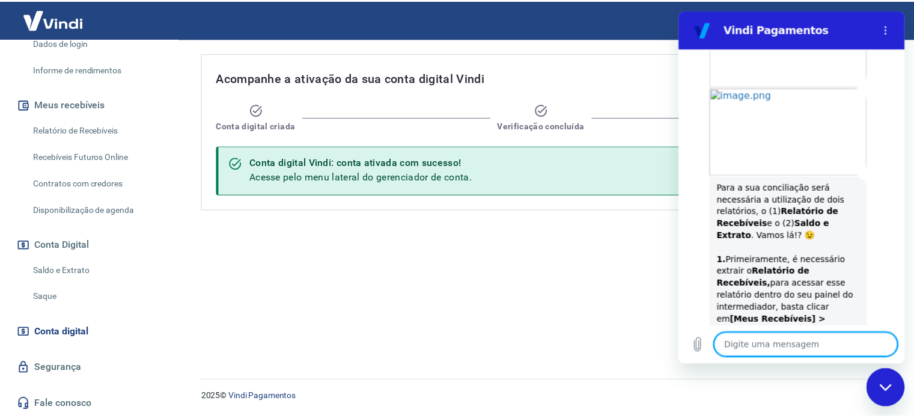
scroll to position [1053, 0]
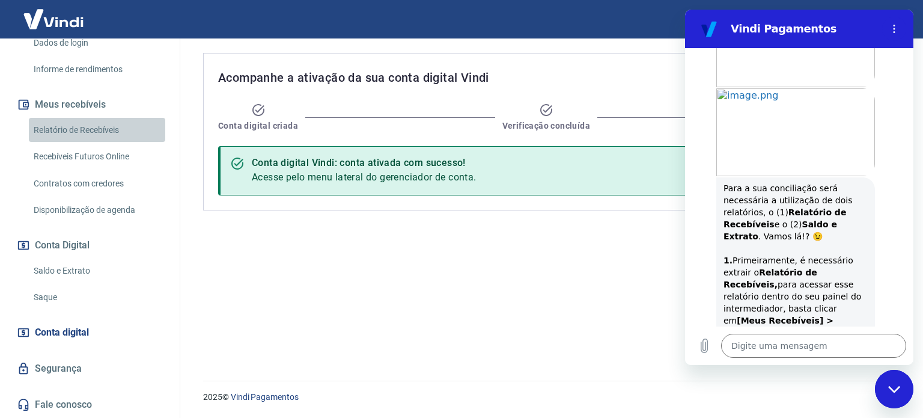
click at [106, 128] on link "Relatório de Recebíveis" at bounding box center [97, 130] width 136 height 25
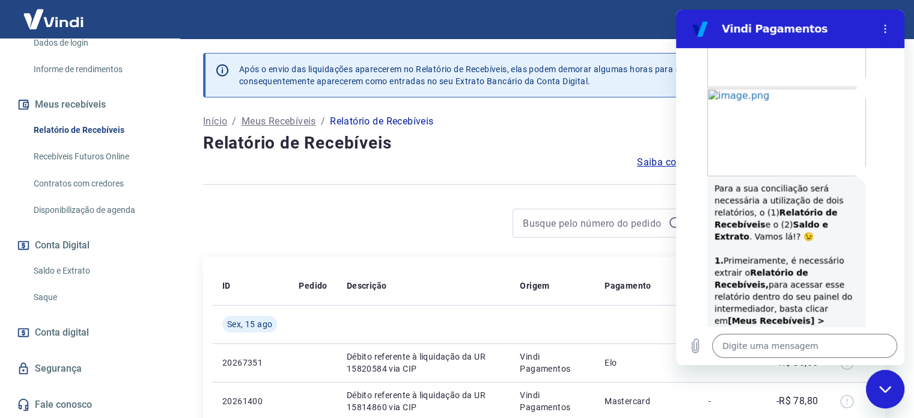
click at [512, 150] on h4 "Relatório de Recebíveis" at bounding box center [544, 143] width 682 height 24
click at [897, 400] on div "Fechar janela de mensagens" at bounding box center [885, 389] width 36 height 36
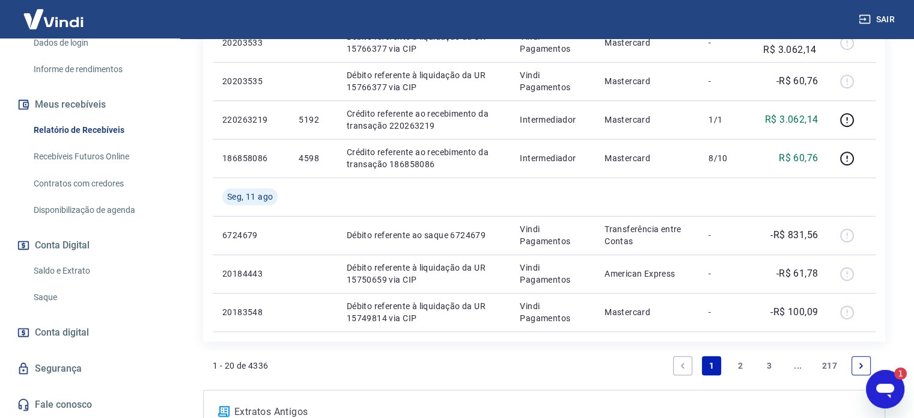
scroll to position [1045, 0]
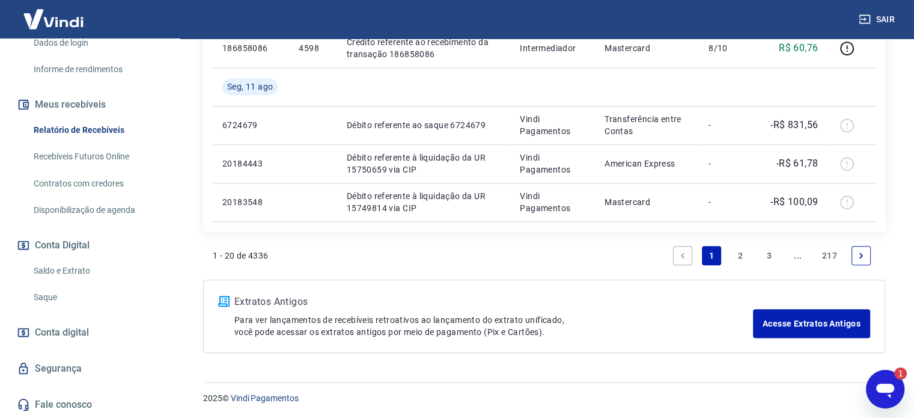
click at [888, 398] on icon "Abrir janela de mensagens, 1 mensagem não lida" at bounding box center [885, 389] width 22 height 22
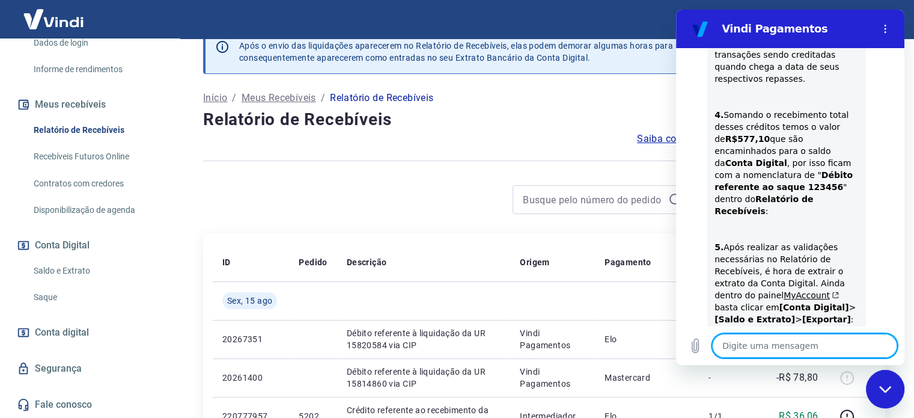
scroll to position [1395, 0]
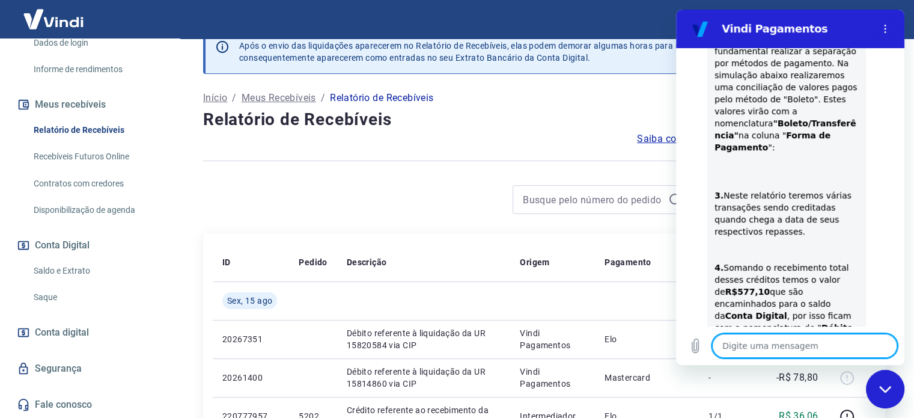
click at [411, 212] on div at bounding box center [448, 199] width 490 height 29
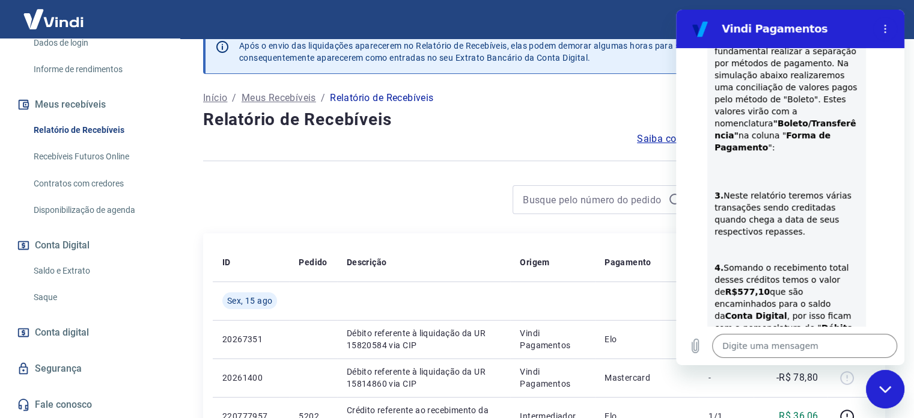
click at [434, 196] on div at bounding box center [448, 199] width 490 height 29
click at [881, 383] on div "Fechar janela de mensagens" at bounding box center [885, 389] width 36 height 36
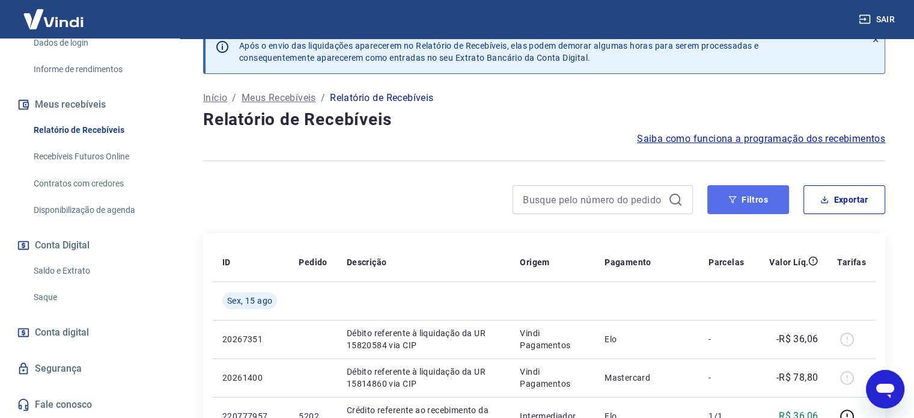
click at [714, 193] on button "Filtros" at bounding box center [748, 199] width 82 height 29
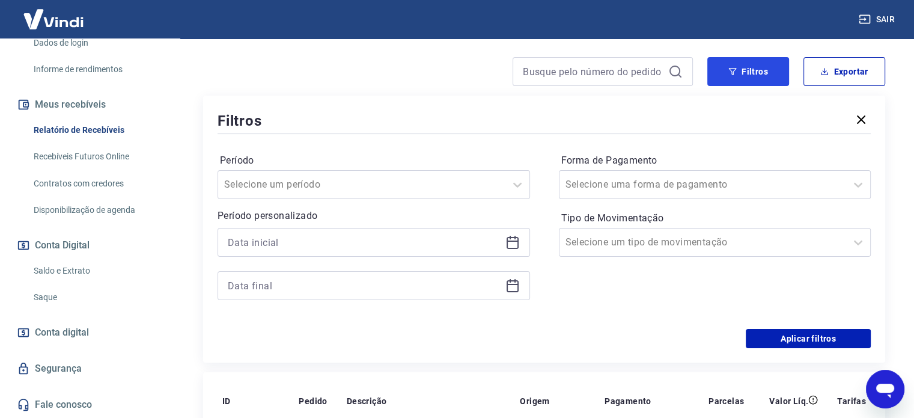
scroll to position [204, 0]
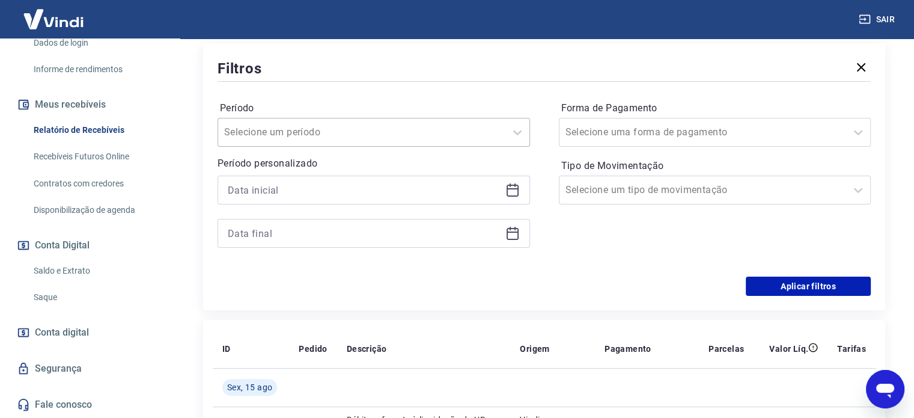
click at [412, 130] on div at bounding box center [361, 132] width 275 height 17
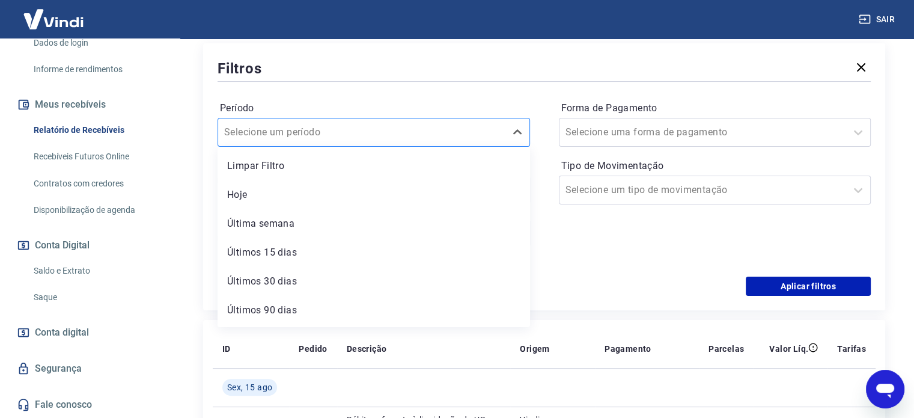
click at [412, 130] on div at bounding box center [361, 132] width 275 height 17
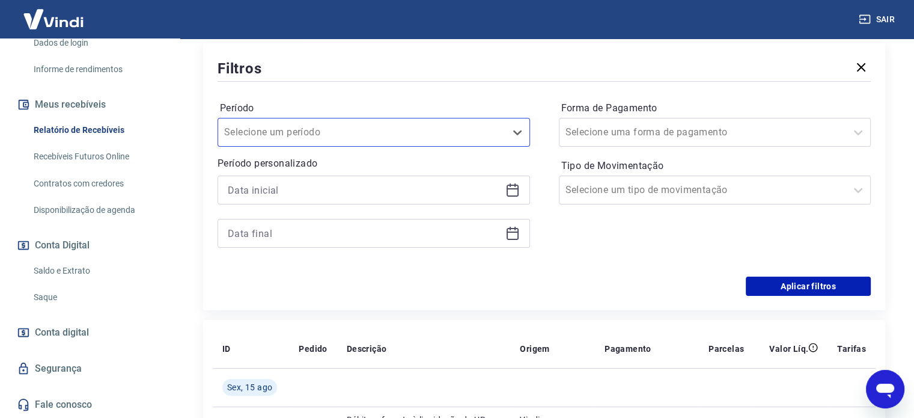
click at [511, 186] on icon at bounding box center [512, 190] width 14 height 14
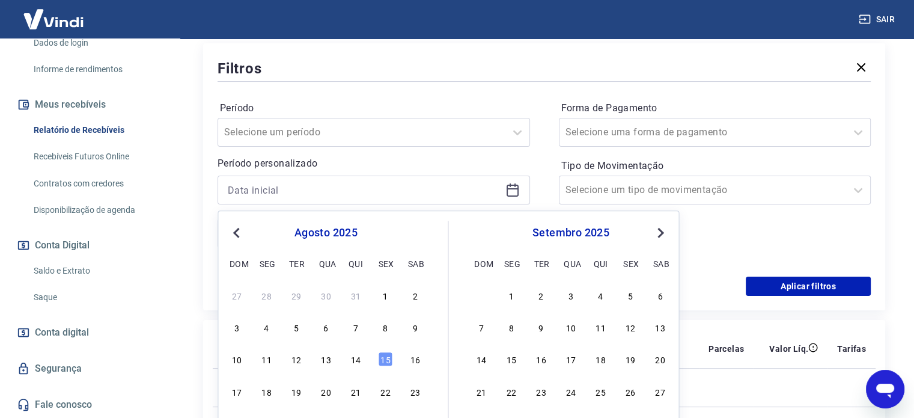
click at [231, 230] on button "Previous Month" at bounding box center [236, 232] width 14 height 14
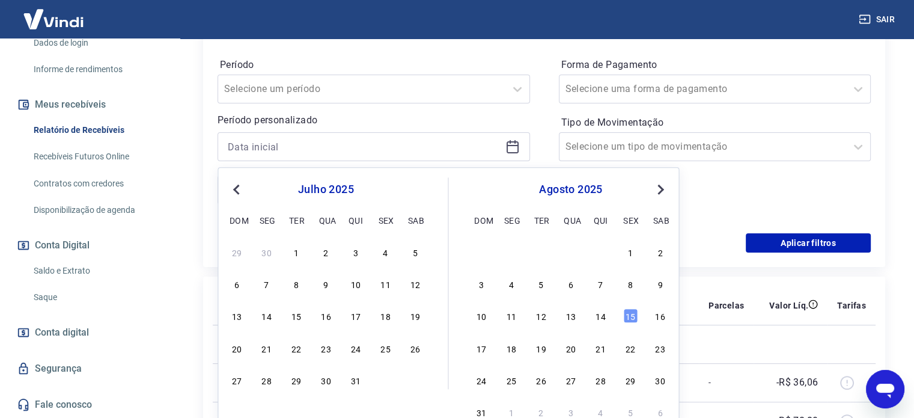
scroll to position [264, 0]
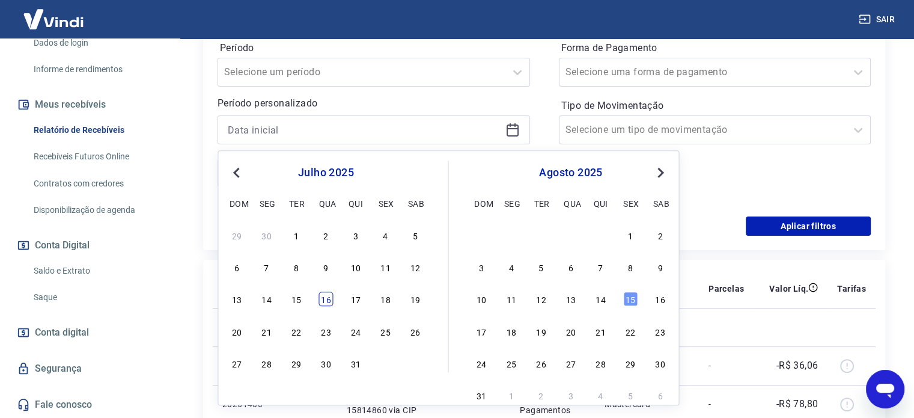
click at [323, 301] on div "16" at bounding box center [325, 299] width 14 height 14
click at [323, 301] on th "Pedido" at bounding box center [312, 288] width 47 height 38
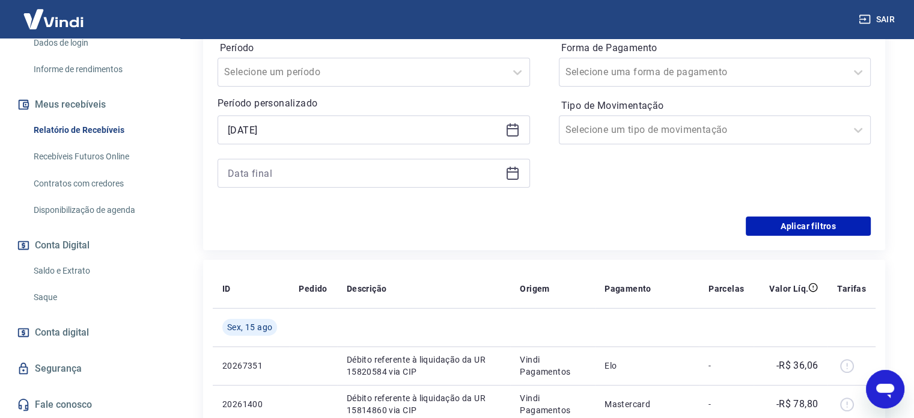
click at [323, 301] on th "Pedido" at bounding box center [312, 288] width 47 height 38
click at [518, 165] on div at bounding box center [374, 173] width 312 height 29
click at [513, 171] on icon at bounding box center [513, 171] width 12 height 1
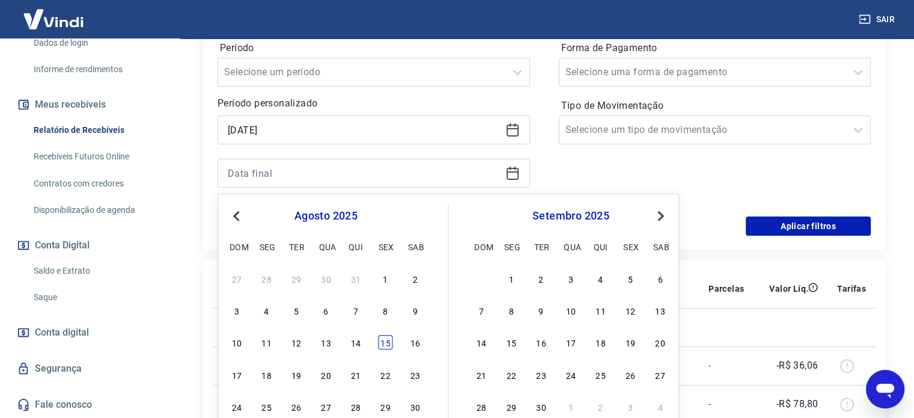
click at [380, 342] on div "15" at bounding box center [385, 342] width 14 height 14
click at [380, 342] on td at bounding box center [423, 327] width 173 height 38
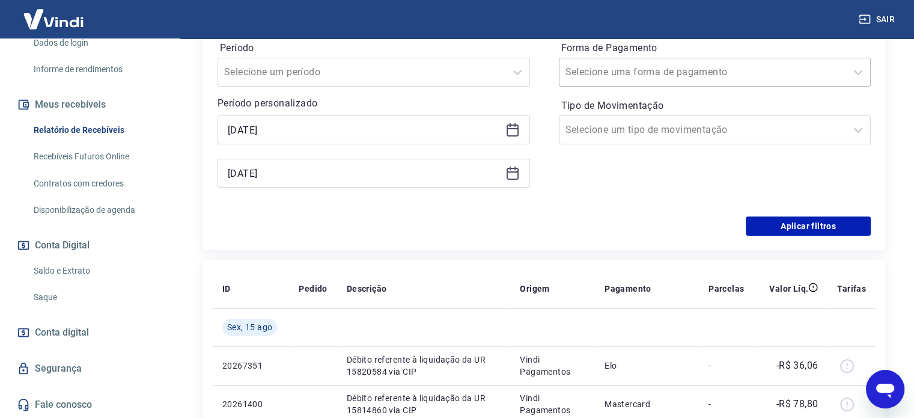
click at [677, 69] on div at bounding box center [702, 72] width 275 height 17
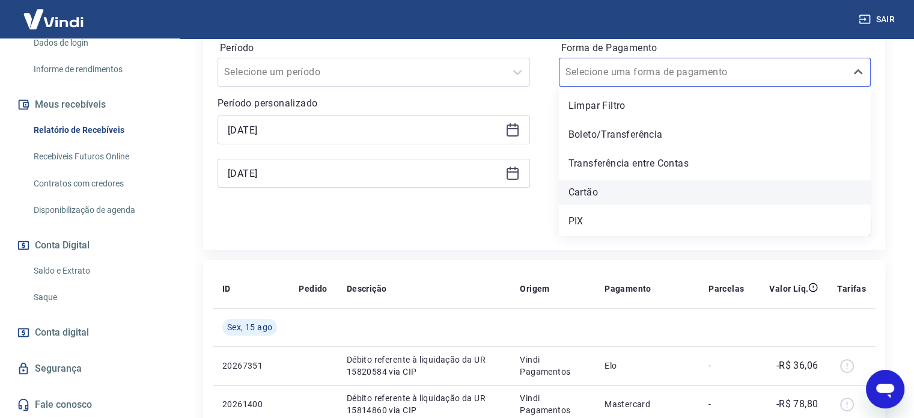
click at [601, 199] on div "Cartão" at bounding box center [715, 192] width 312 height 24
click at [574, 192] on div "Forma de Pagamento option Cartão focused, 4 of 5. 5 results available. Use Up a…" at bounding box center [715, 119] width 312 height 163
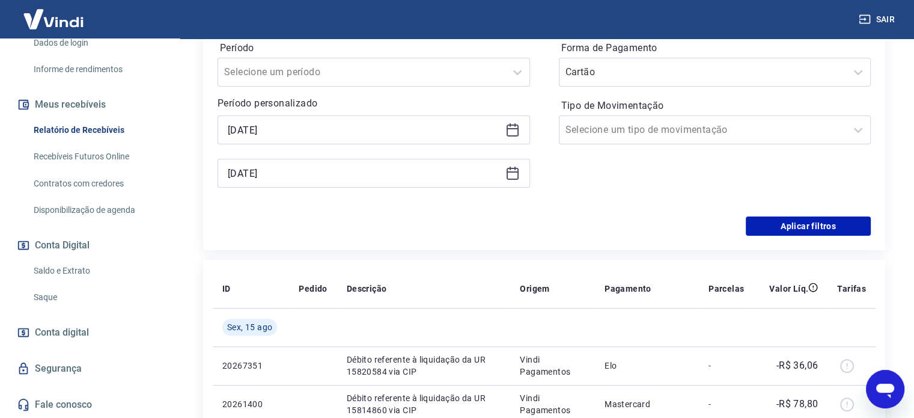
click at [574, 192] on div "Forma de Pagamento Cartão Tipo de Movimentação Selecione um tipo de movimentação" at bounding box center [715, 119] width 312 height 163
click at [817, 233] on button "Aplicar filtros" at bounding box center [808, 225] width 125 height 19
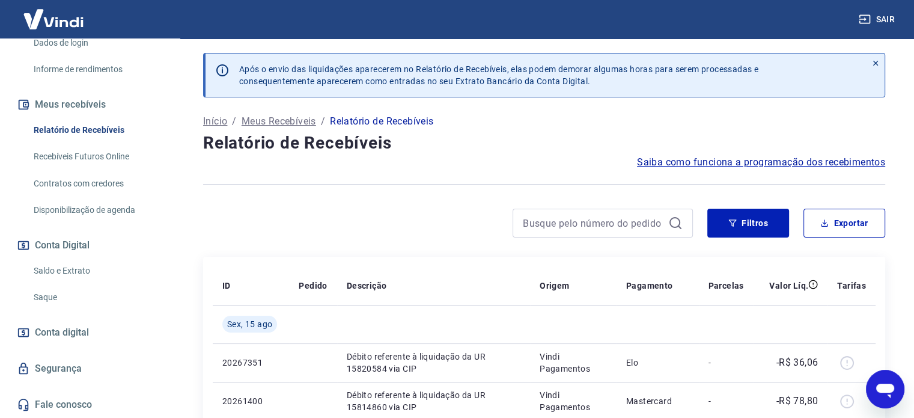
click at [881, 394] on icon "Abrir janela de mensagens" at bounding box center [885, 389] width 22 height 22
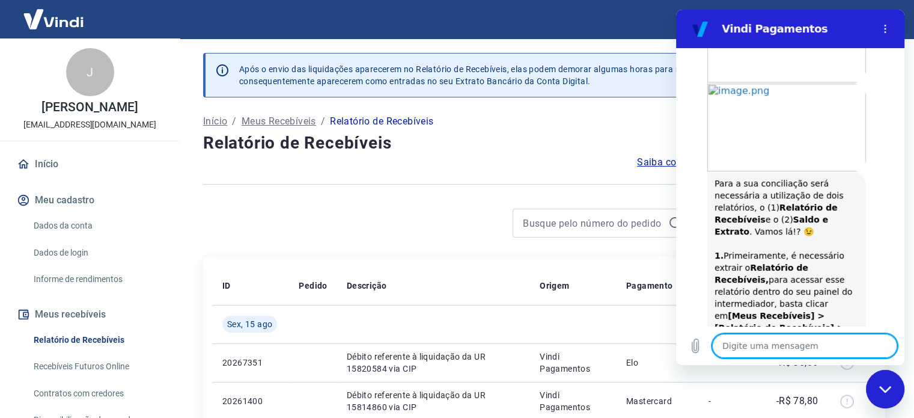
drag, startPoint x: 95, startPoint y: 356, endPoint x: 603, endPoint y: 206, distance: 529.9
click at [95, 352] on link "Relatório de Recebíveis" at bounding box center [97, 339] width 136 height 25
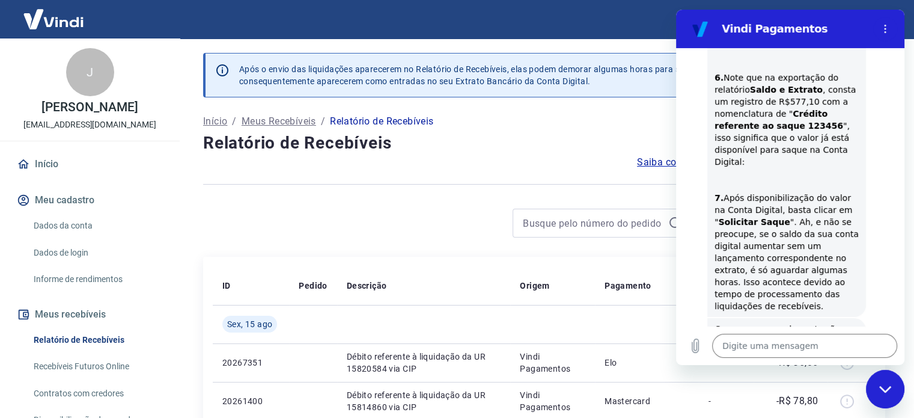
scroll to position [1839, 0]
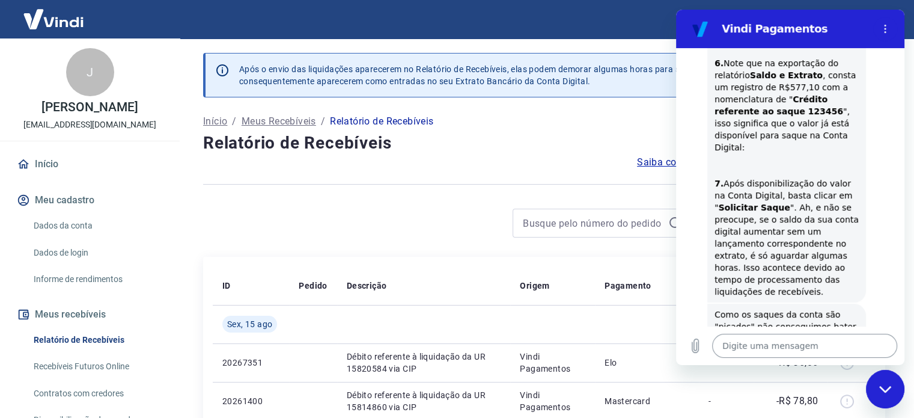
click at [768, 336] on textarea at bounding box center [804, 345] width 185 height 24
click at [394, 134] on h4 "Relatório de Recebíveis" at bounding box center [544, 143] width 682 height 24
click at [769, 348] on textarea "Foi exatamente" at bounding box center [804, 345] width 185 height 24
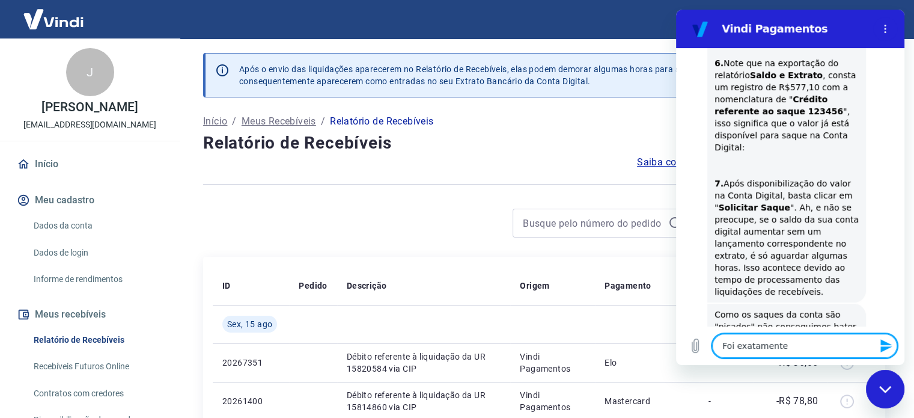
click at [794, 351] on textarea "Foi exatamente" at bounding box center [804, 345] width 185 height 24
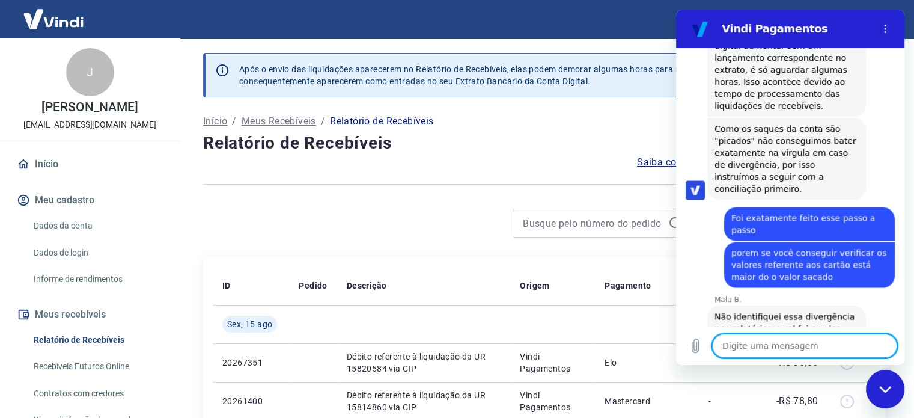
scroll to position [2026, 0]
click at [782, 348] on textarea at bounding box center [804, 345] width 185 height 24
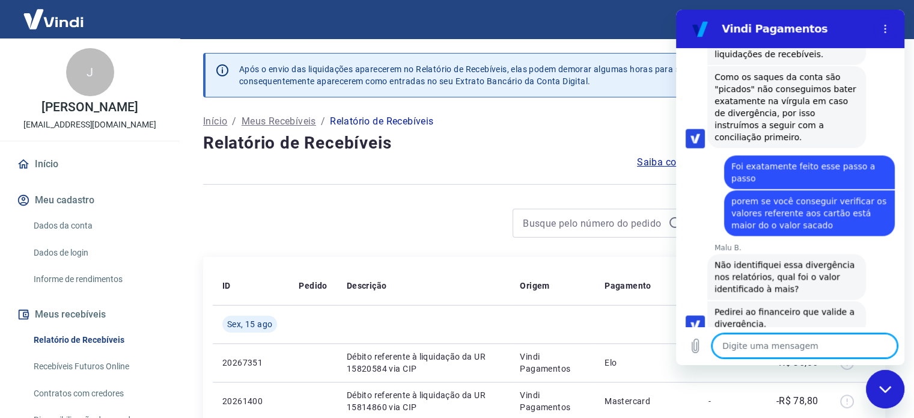
scroll to position [2079, 0]
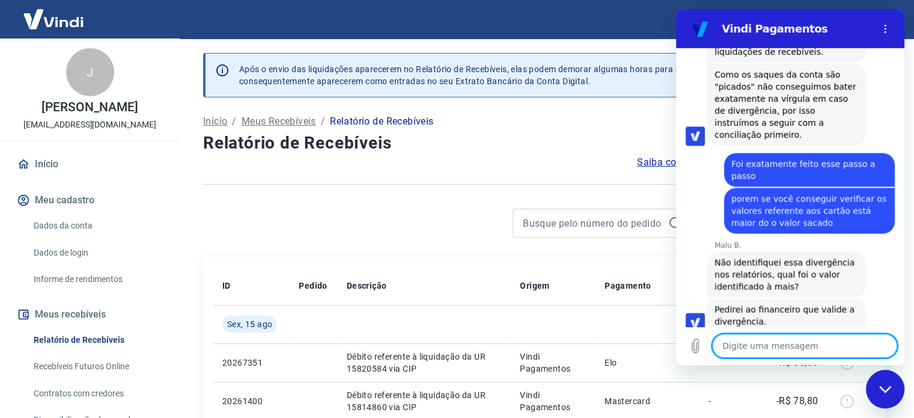
click at [838, 345] on span "Meu valor sacado foi de $25.104,59 porem no relatorio de cartão esta dando um c…" at bounding box center [808, 362] width 154 height 34
click at [827, 354] on textarea at bounding box center [804, 345] width 185 height 24
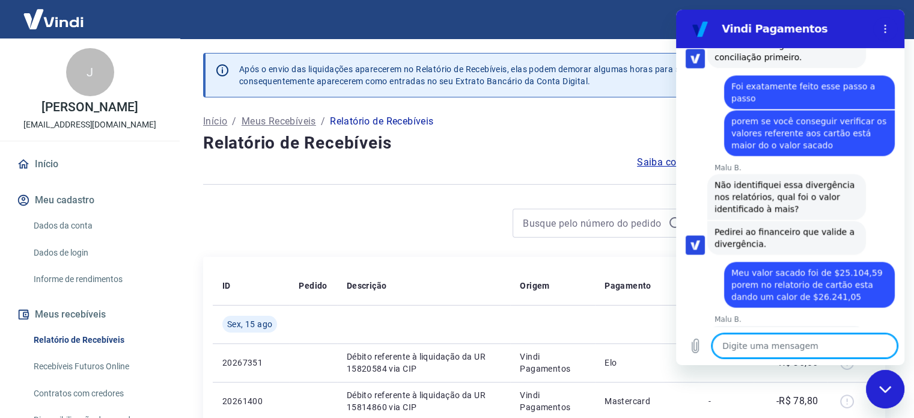
scroll to position [2159, 0]
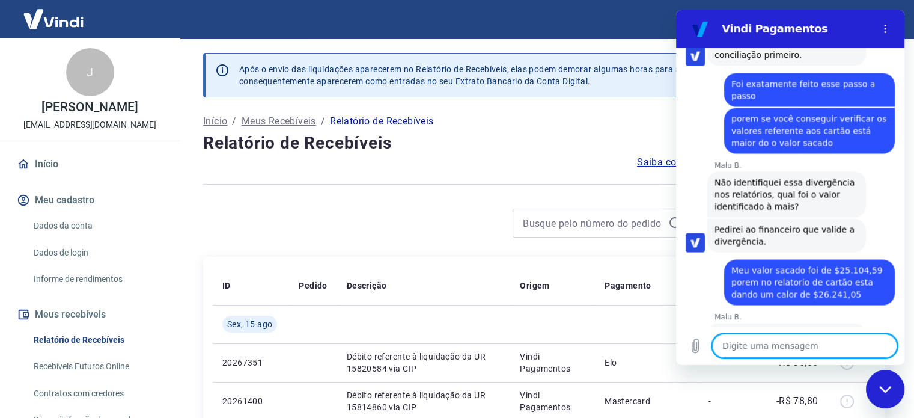
click at [896, 392] on div "Fechar janela de mensagens" at bounding box center [885, 389] width 36 height 36
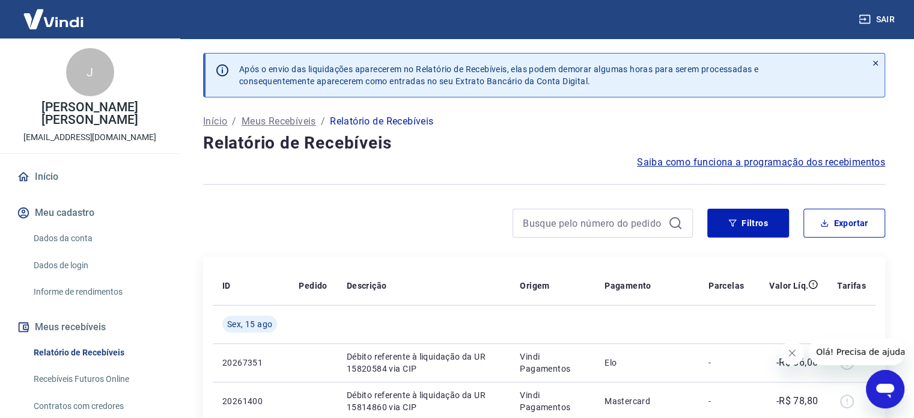
click at [881, 391] on icon "Abrir janela de mensagens" at bounding box center [885, 390] width 18 height 14
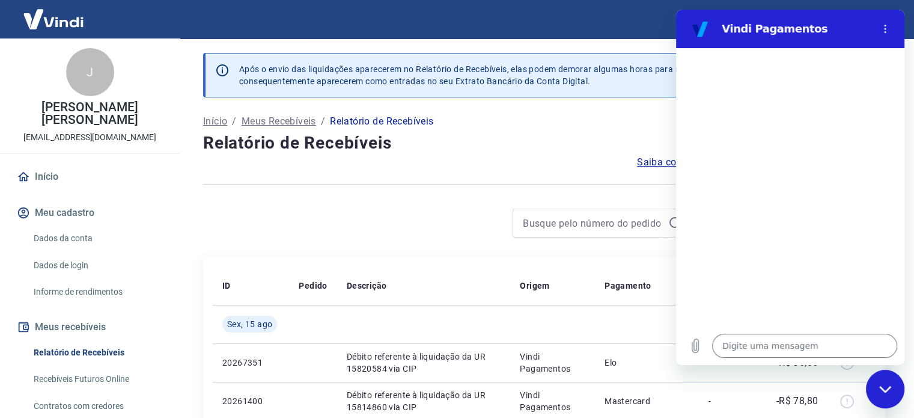
click at [529, 148] on h4 "Relatório de Recebíveis" at bounding box center [544, 143] width 682 height 24
click at [890, 393] on div "Fechar janela de mensagens" at bounding box center [885, 389] width 36 height 36
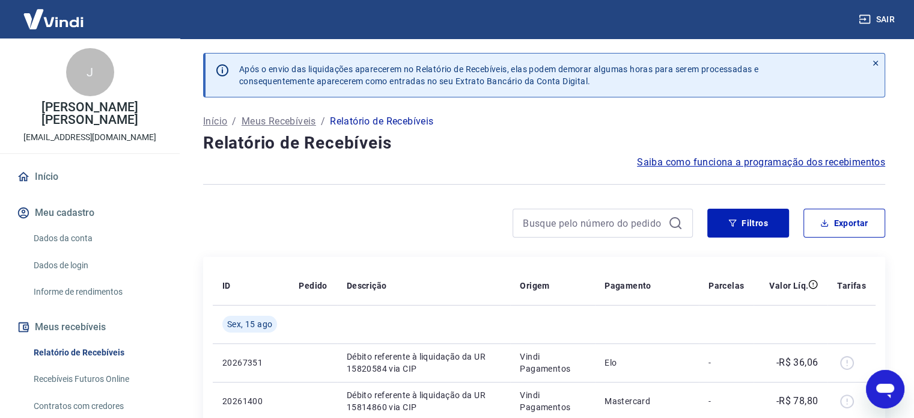
click at [890, 403] on div "Abrir janela de mensagens" at bounding box center [885, 389] width 36 height 36
type textarea "x"
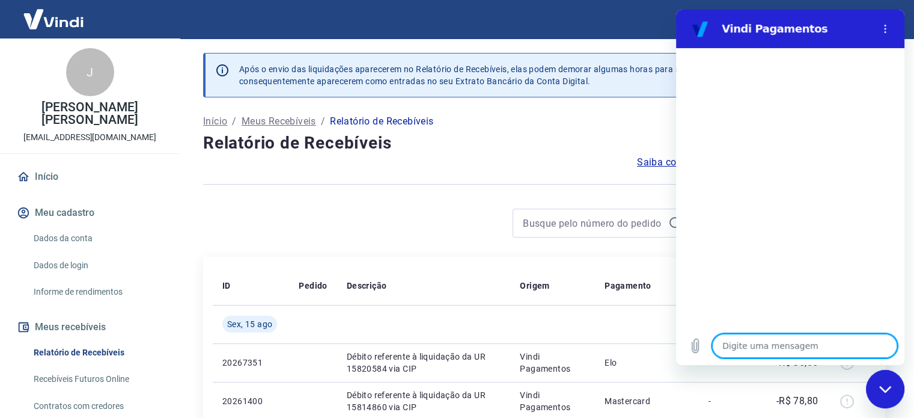
click at [545, 144] on h4 "Relatório de Recebíveis" at bounding box center [544, 143] width 682 height 24
